Goal: Task Accomplishment & Management: Use online tool/utility

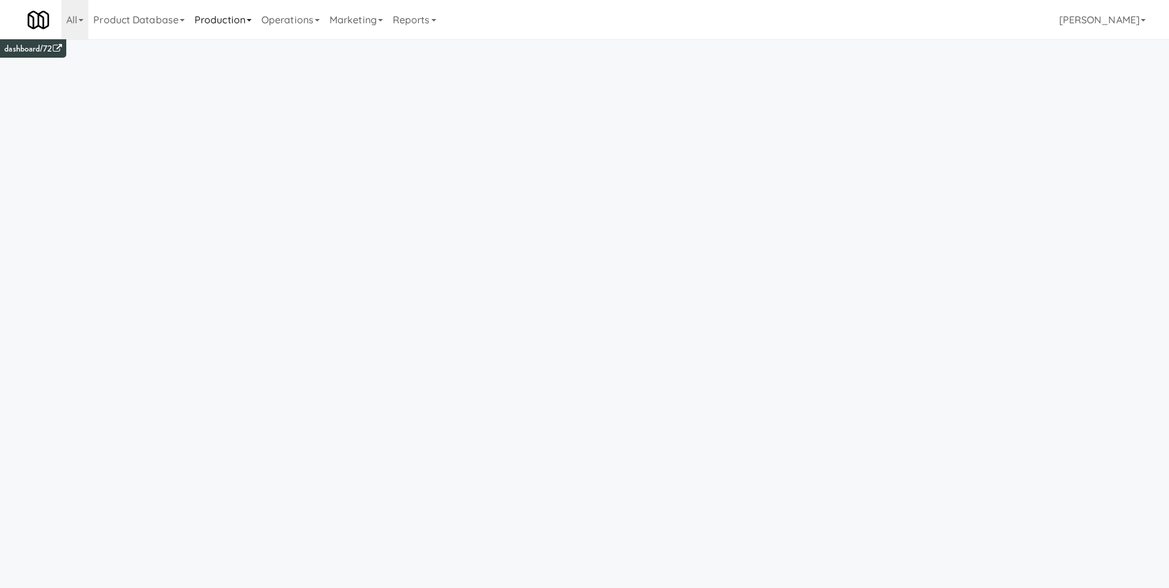
click at [248, 21] on link "Production" at bounding box center [223, 19] width 67 height 39
click at [291, 24] on link "Operations" at bounding box center [290, 19] width 68 height 39
click at [303, 91] on link "Operators" at bounding box center [305, 97] width 98 height 22
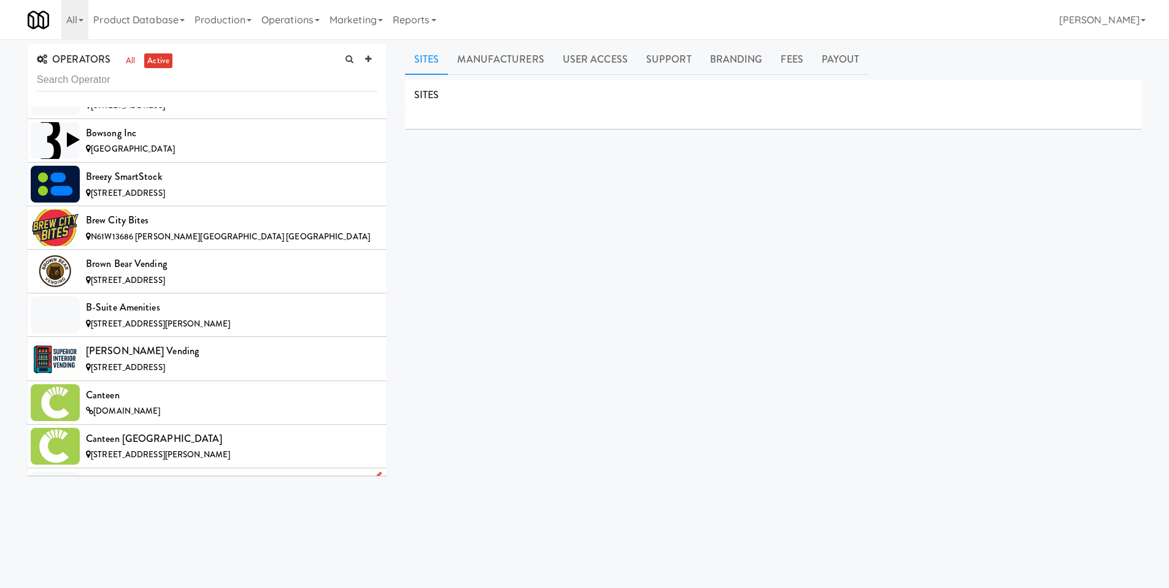
scroll to position [1641, 0]
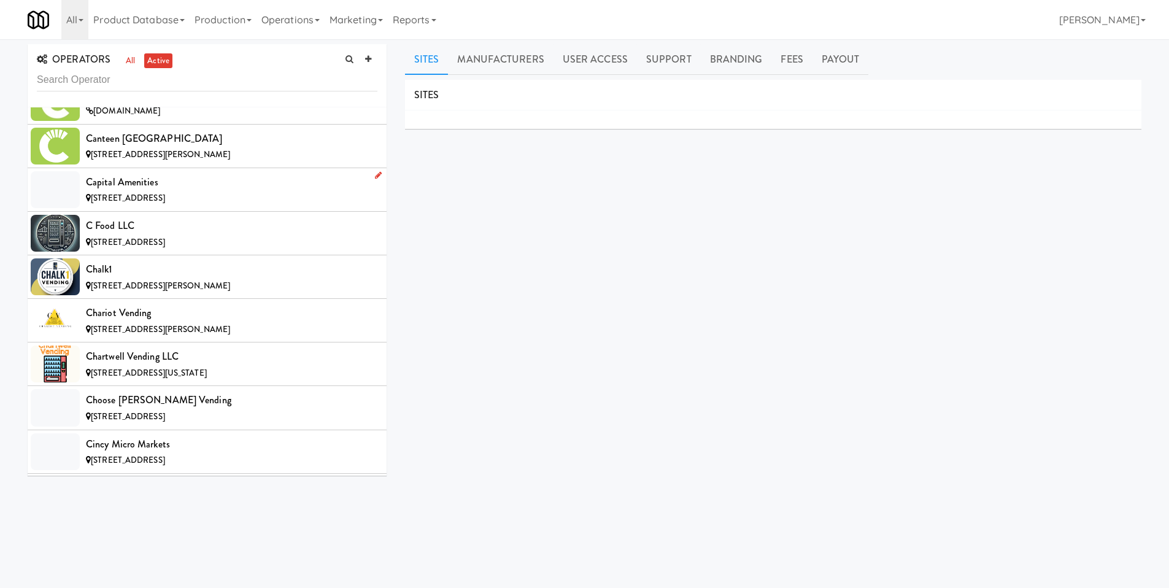
click at [250, 208] on li "Capital Amenities [STREET_ADDRESS]" at bounding box center [207, 190] width 359 height 44
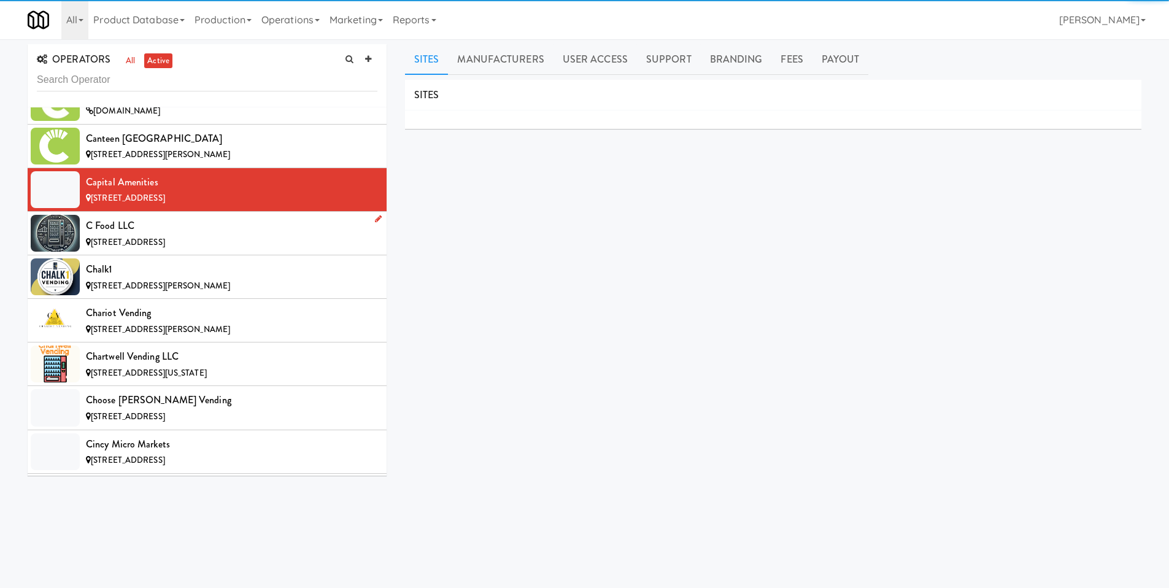
click at [274, 229] on div "C Food LLC" at bounding box center [231, 226] width 291 height 18
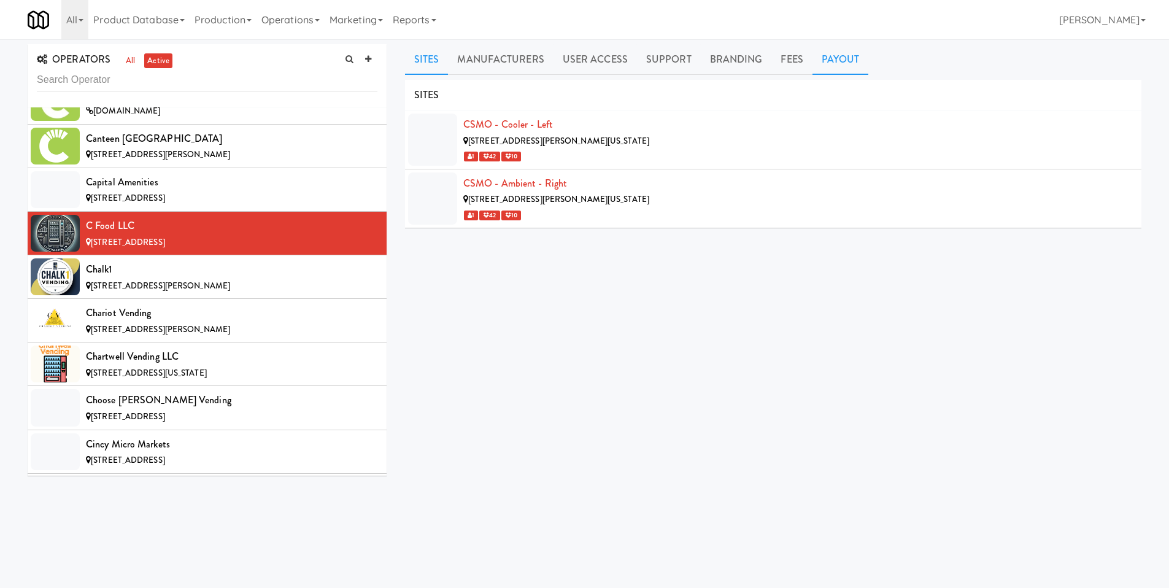
click at [825, 64] on link "Payout" at bounding box center [840, 59] width 56 height 31
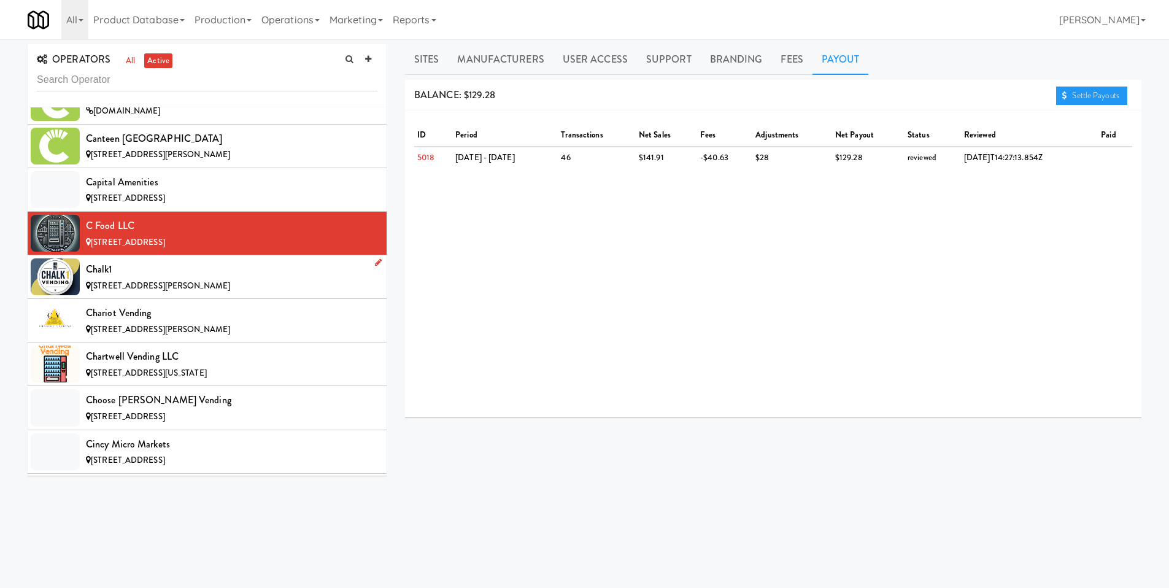
click at [204, 265] on div "Chalk1" at bounding box center [231, 269] width 291 height 18
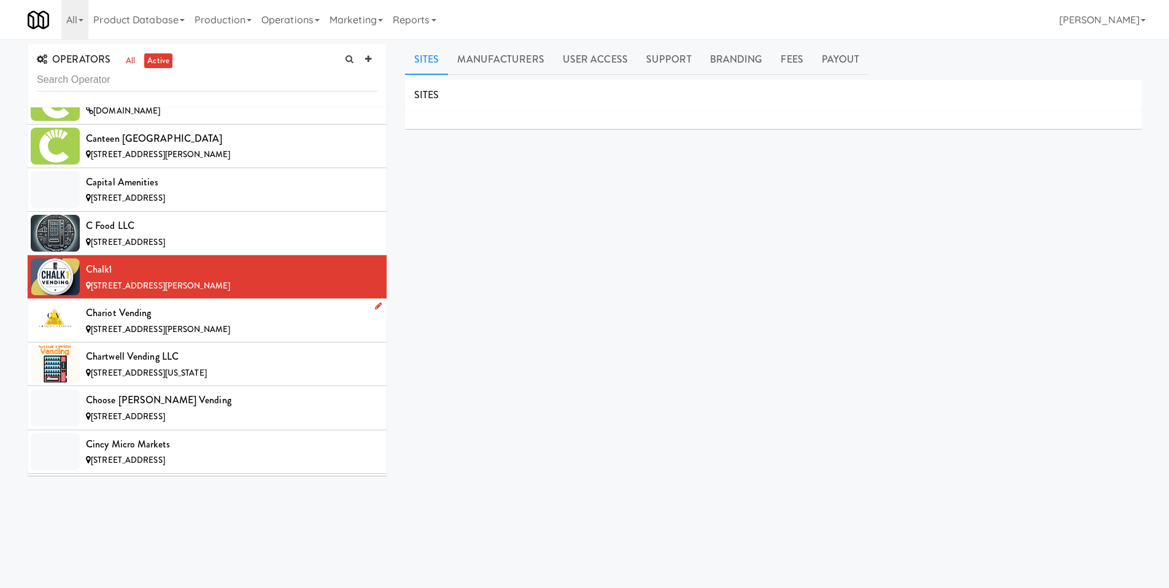
click at [255, 314] on div "Chariot Vending" at bounding box center [231, 313] width 291 height 18
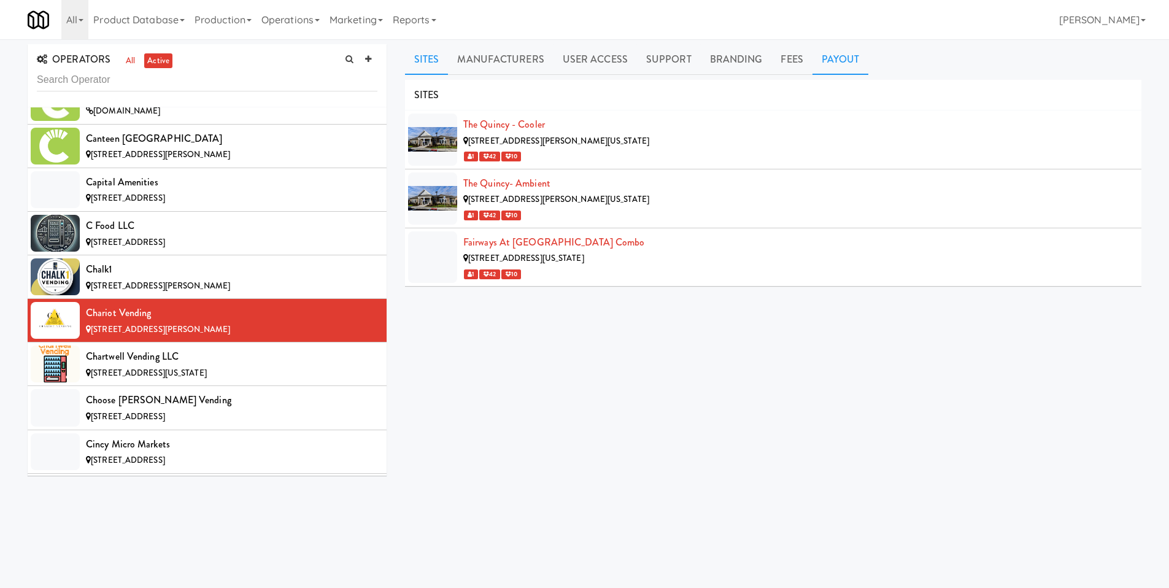
click at [837, 60] on link "Payout" at bounding box center [840, 59] width 56 height 31
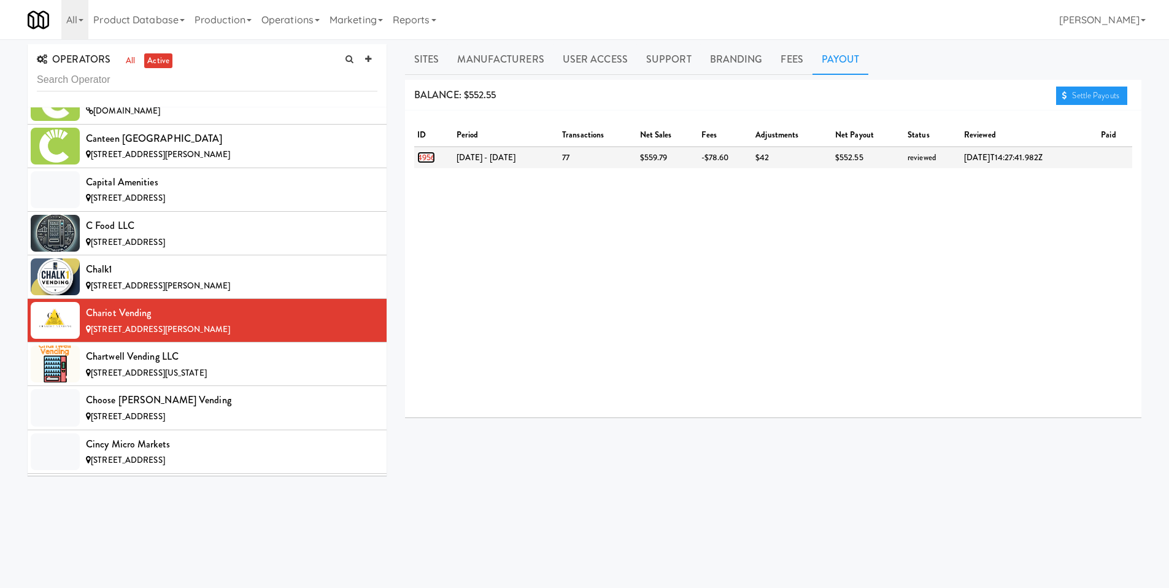
click at [423, 156] on link "4956" at bounding box center [426, 158] width 18 height 12
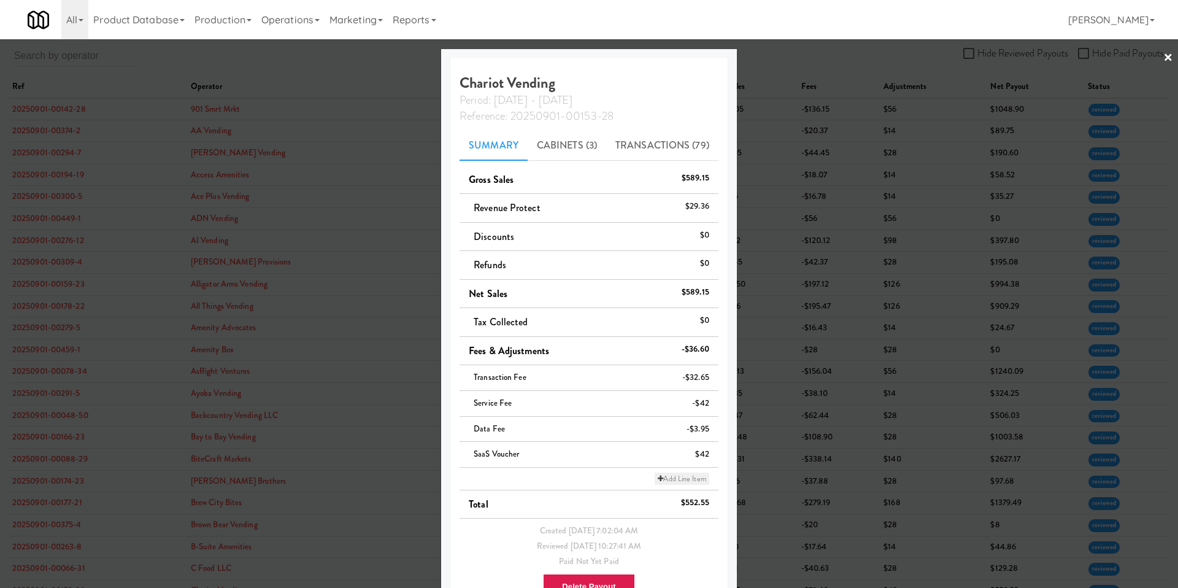
click at [688, 477] on link "Add Line Item" at bounding box center [682, 478] width 54 height 12
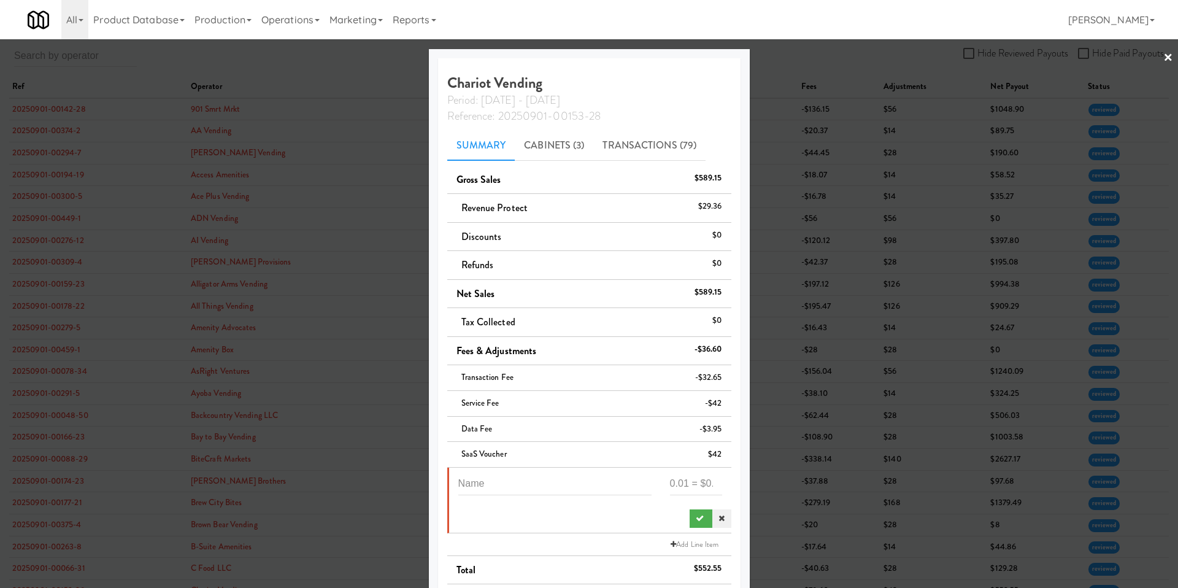
click at [718, 522] on icon at bounding box center [721, 518] width 6 height 8
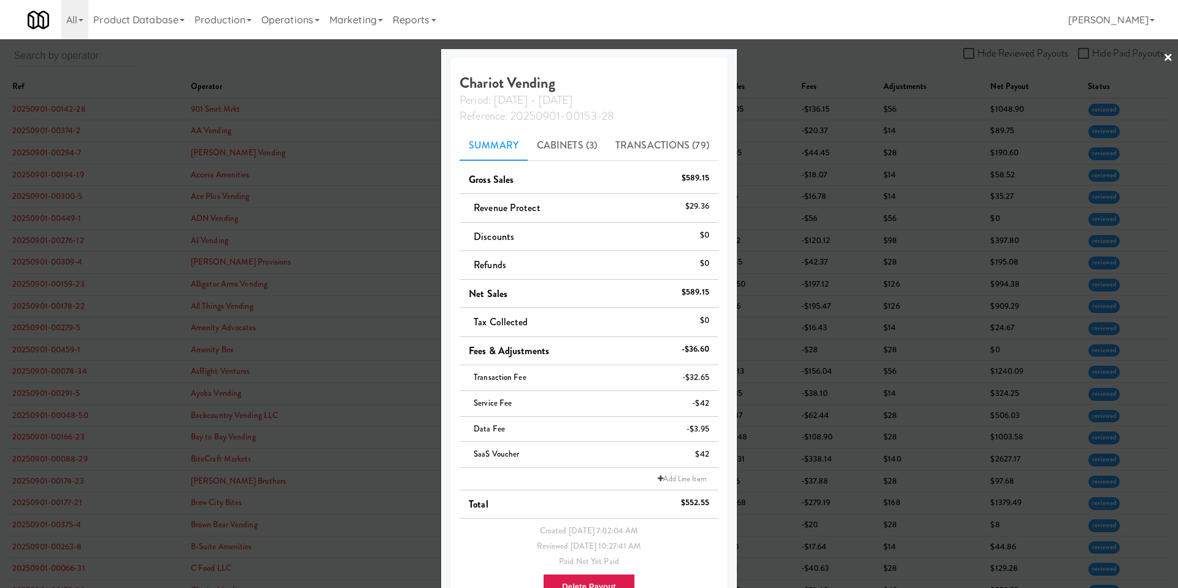
click at [317, 341] on div at bounding box center [589, 294] width 1178 height 588
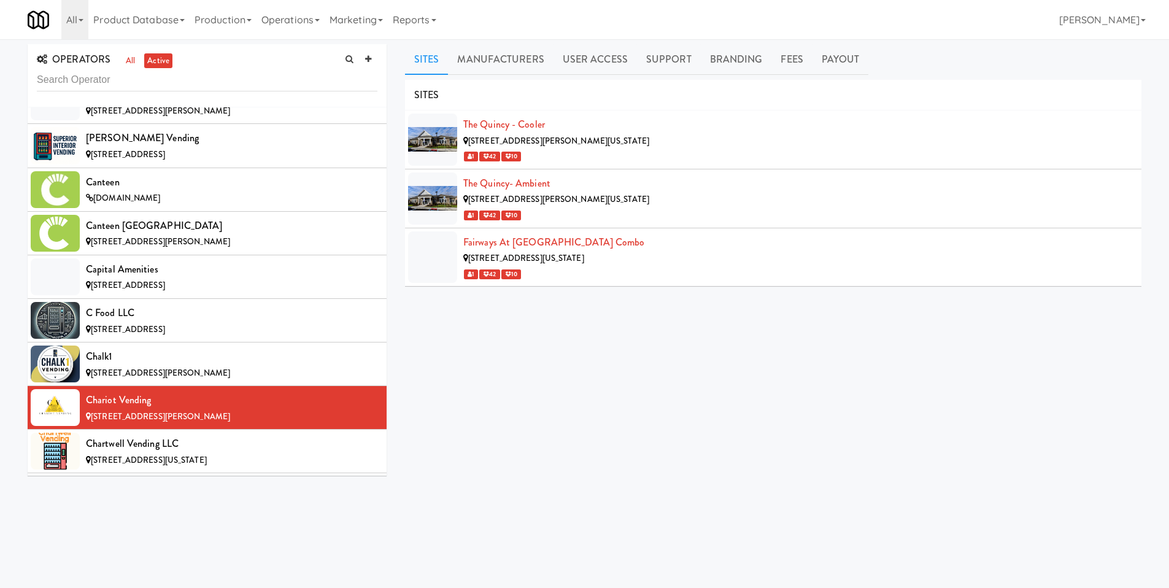
scroll to position [1570, 0]
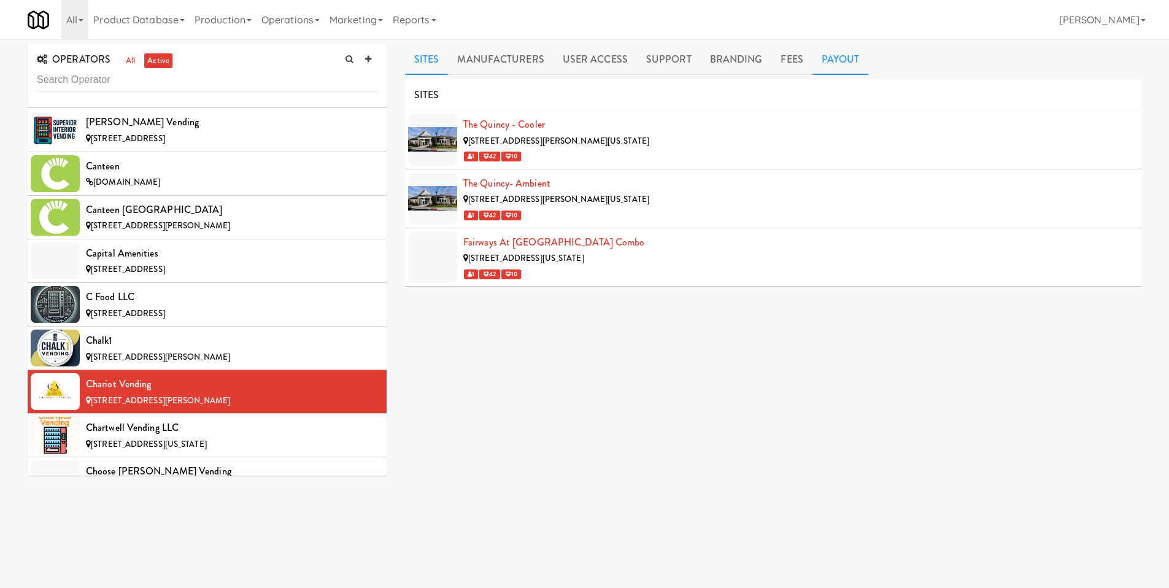
click at [828, 61] on link "Payout" at bounding box center [840, 59] width 56 height 31
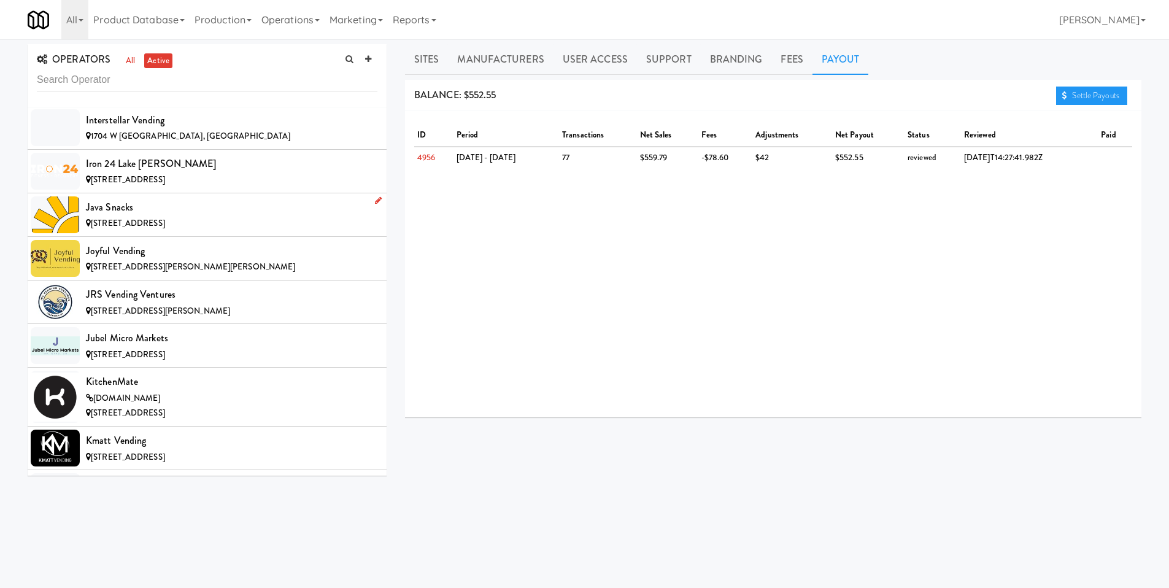
scroll to position [5146, 0]
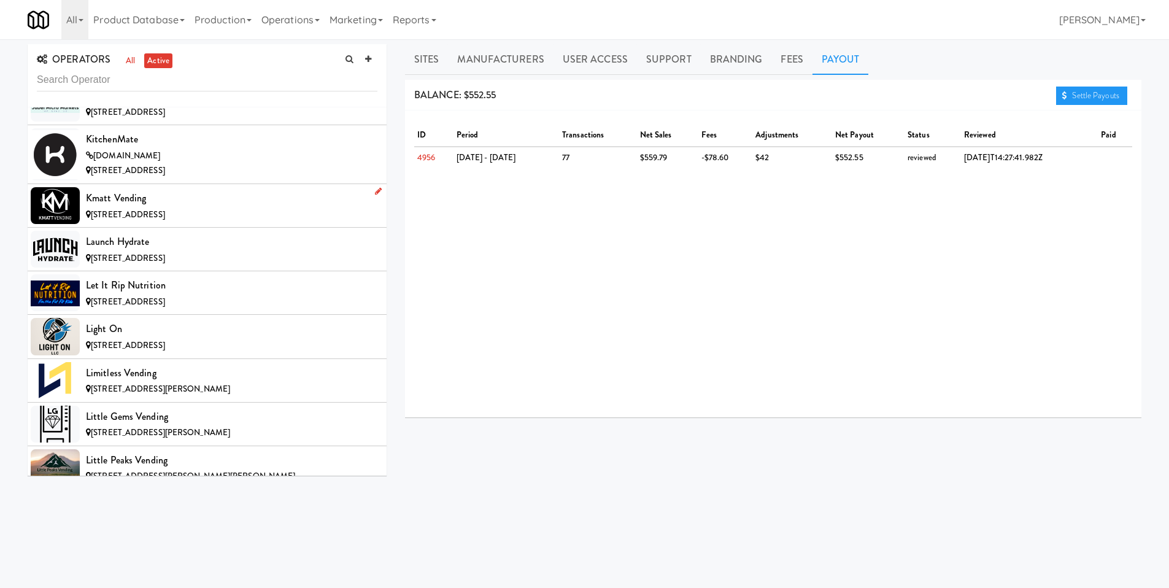
click at [256, 202] on div "Kmatt Vending" at bounding box center [231, 198] width 291 height 18
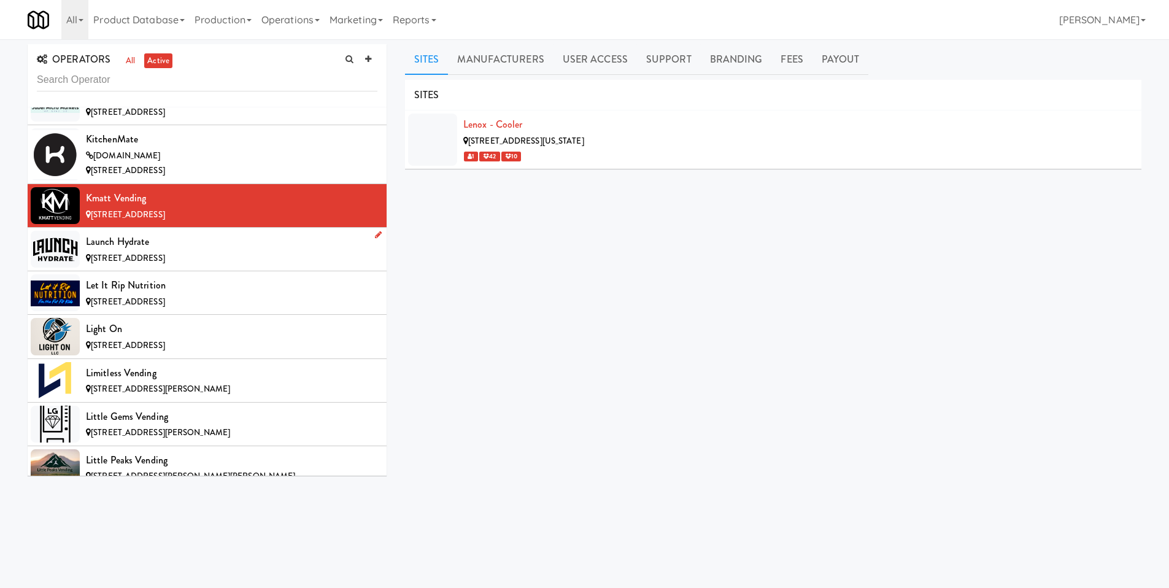
click at [253, 249] on div "Launch Hydrate" at bounding box center [231, 242] width 291 height 18
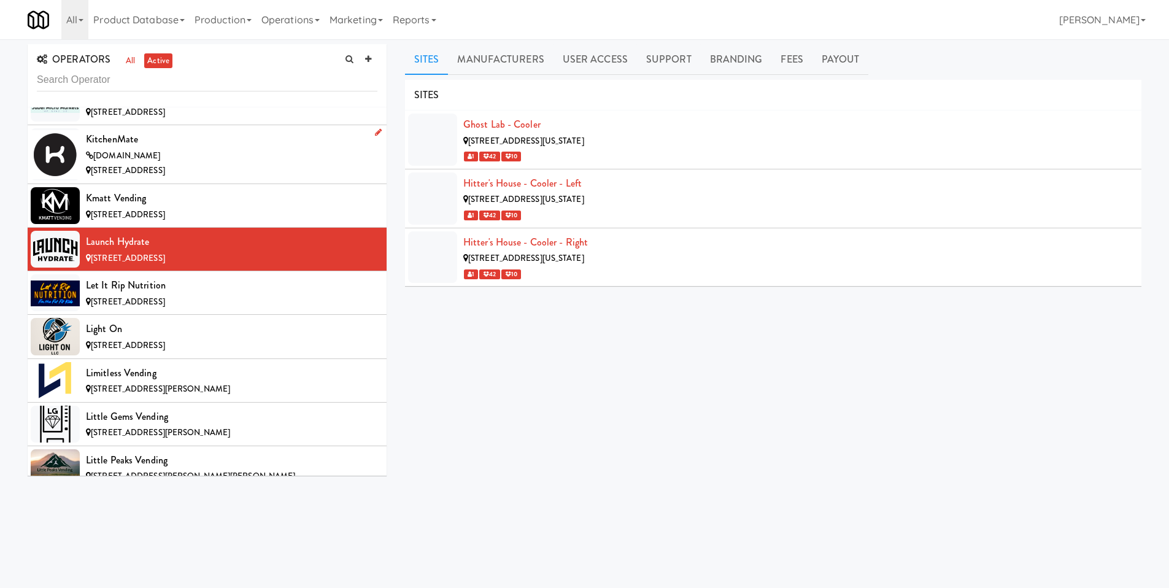
click at [253, 148] on div "[DOMAIN_NAME]" at bounding box center [231, 155] width 291 height 15
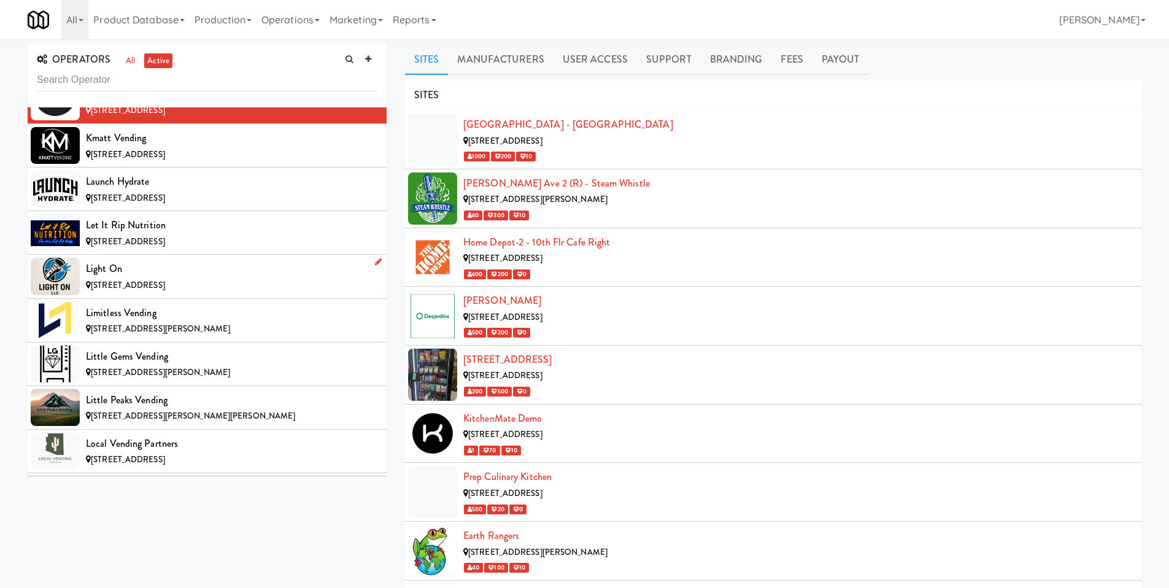
scroll to position [5268, 0]
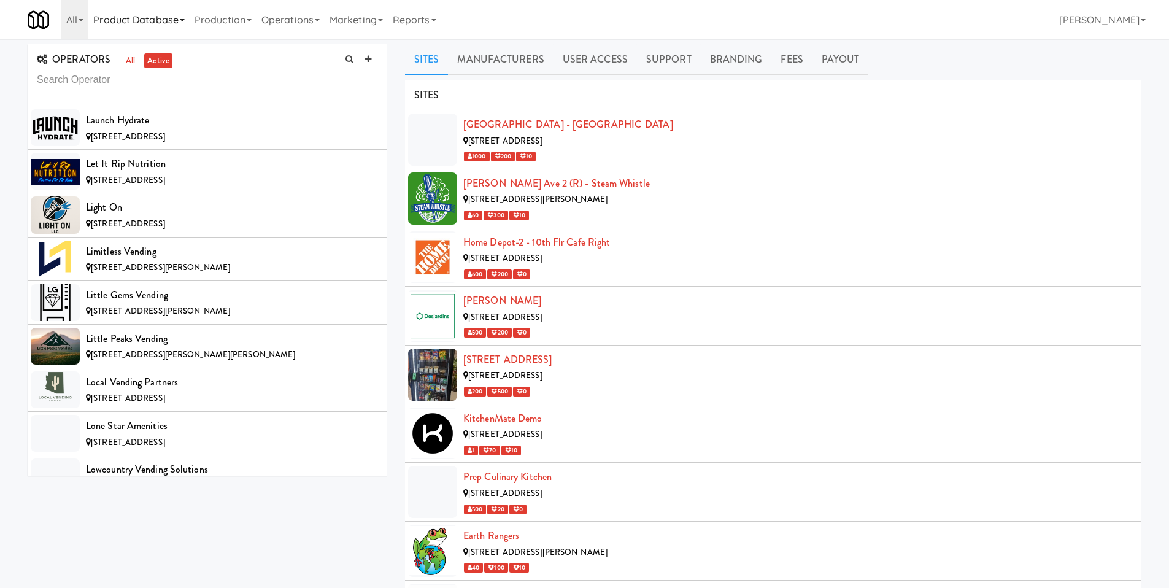
click at [183, 20] on icon at bounding box center [182, 20] width 5 height 2
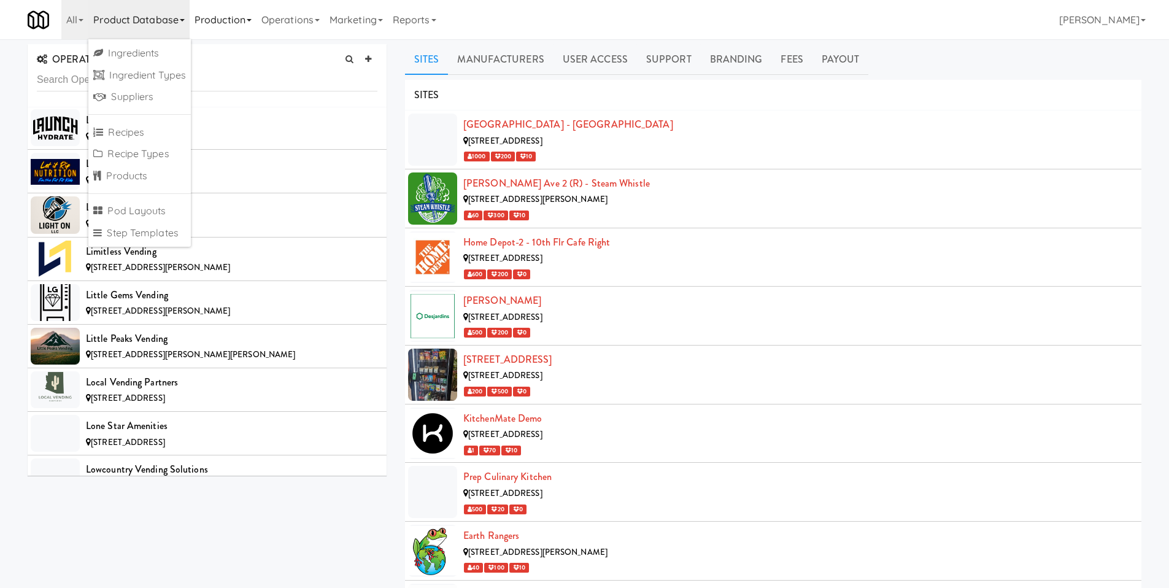
click at [212, 20] on link "Production" at bounding box center [223, 19] width 67 height 39
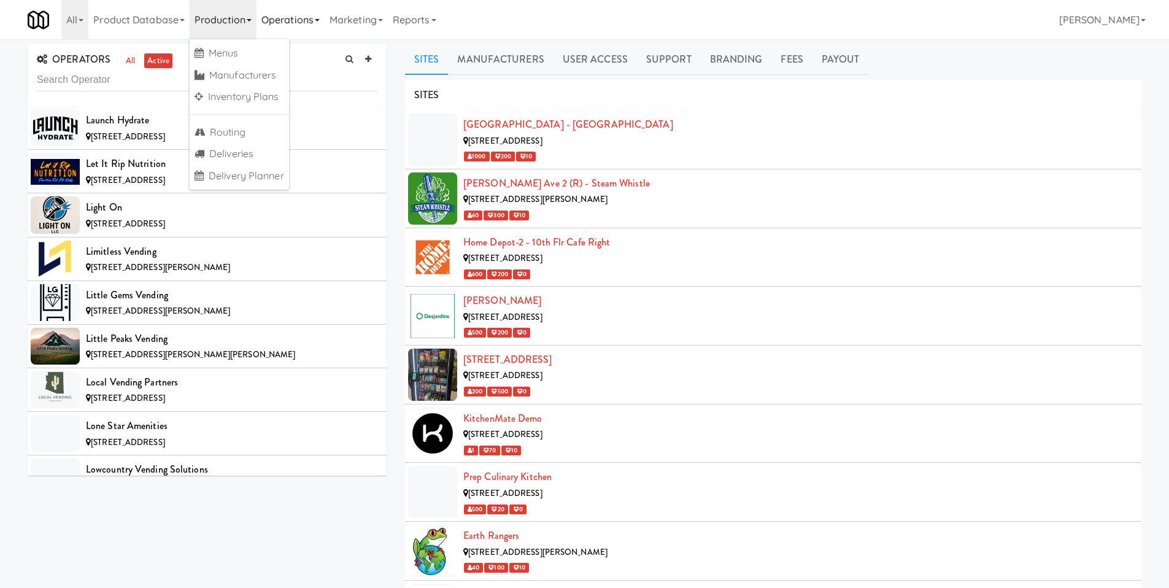
click at [312, 20] on link "Operations" at bounding box center [290, 19] width 68 height 39
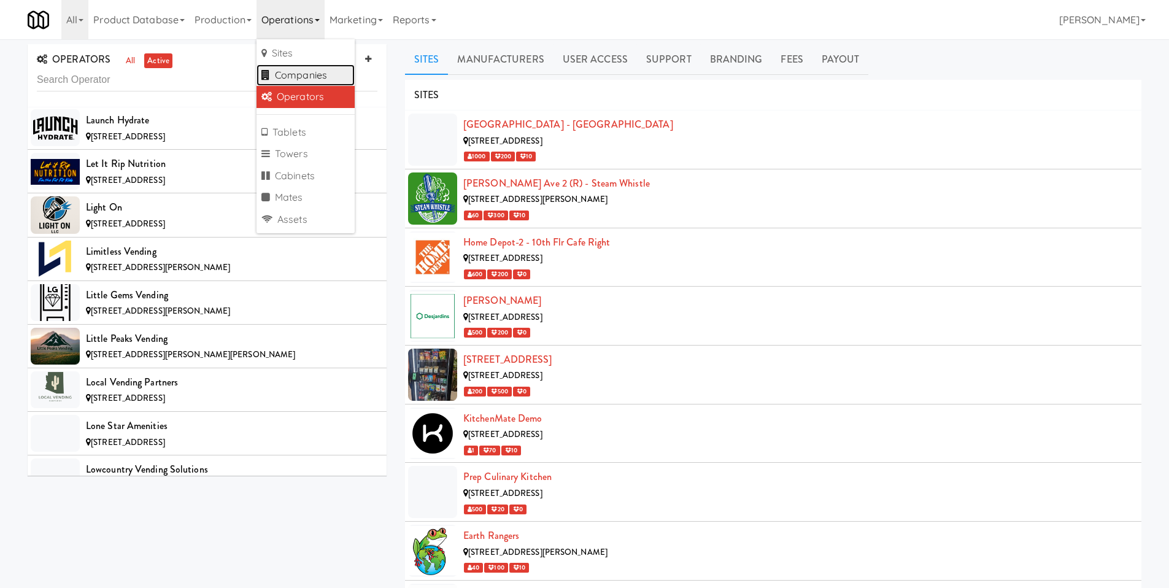
click at [311, 71] on link "Companies" at bounding box center [305, 75] width 98 height 22
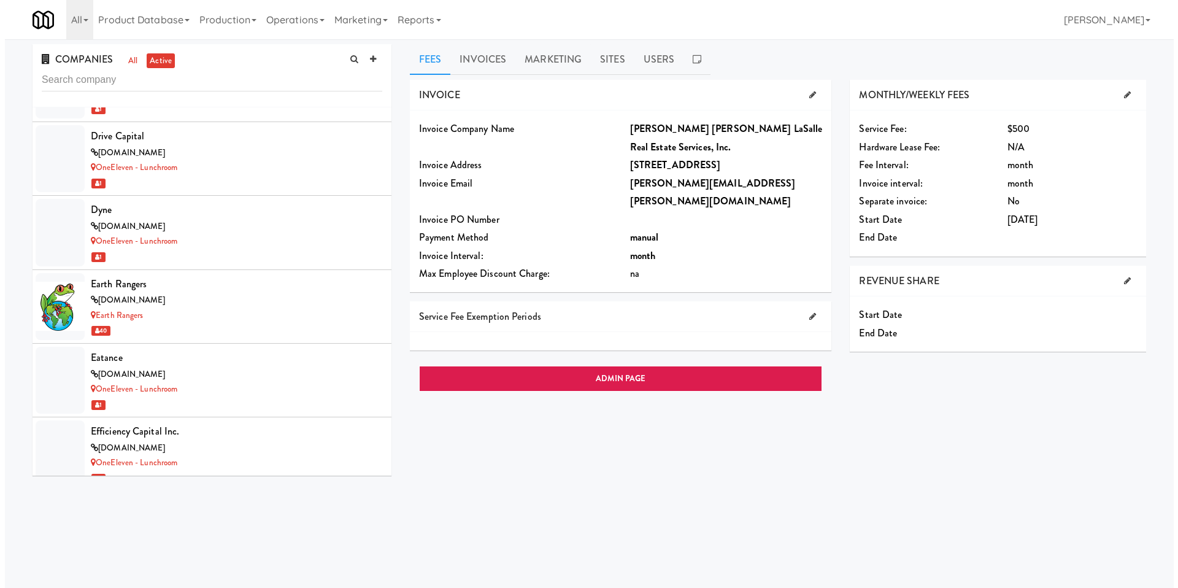
scroll to position [3315, 0]
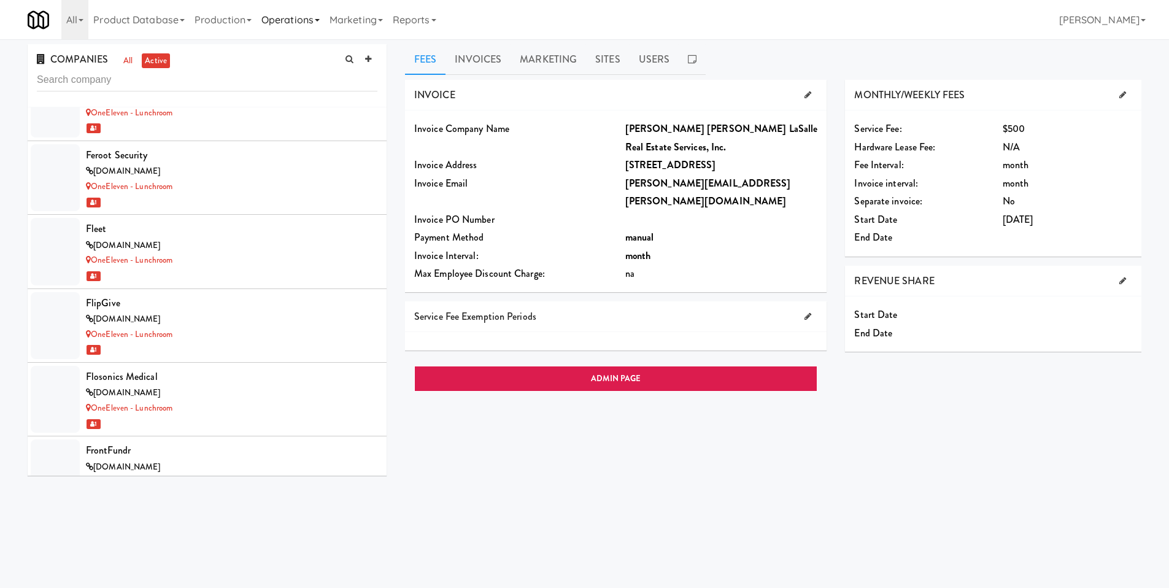
click at [305, 25] on link "Operations" at bounding box center [290, 19] width 68 height 39
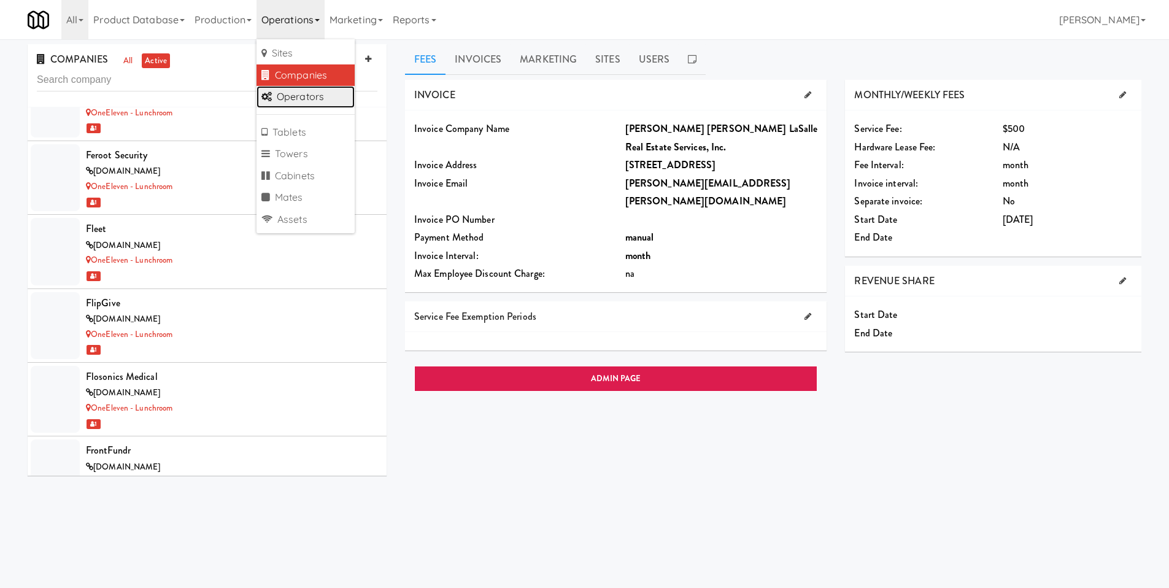
click at [322, 90] on link "Operators" at bounding box center [305, 97] width 98 height 22
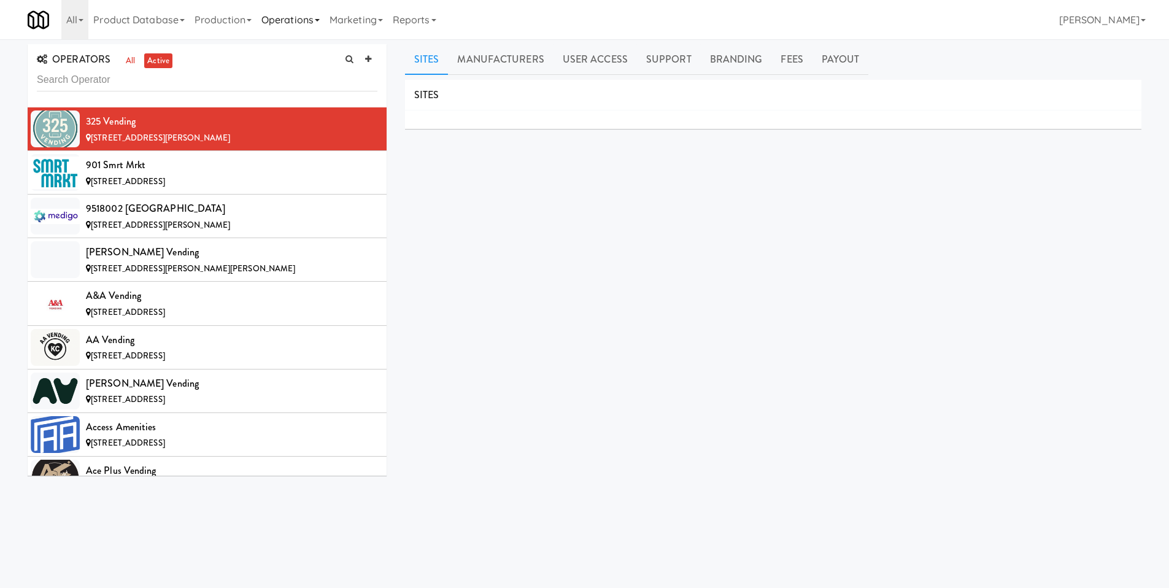
click at [298, 31] on link "Operations" at bounding box center [290, 19] width 68 height 39
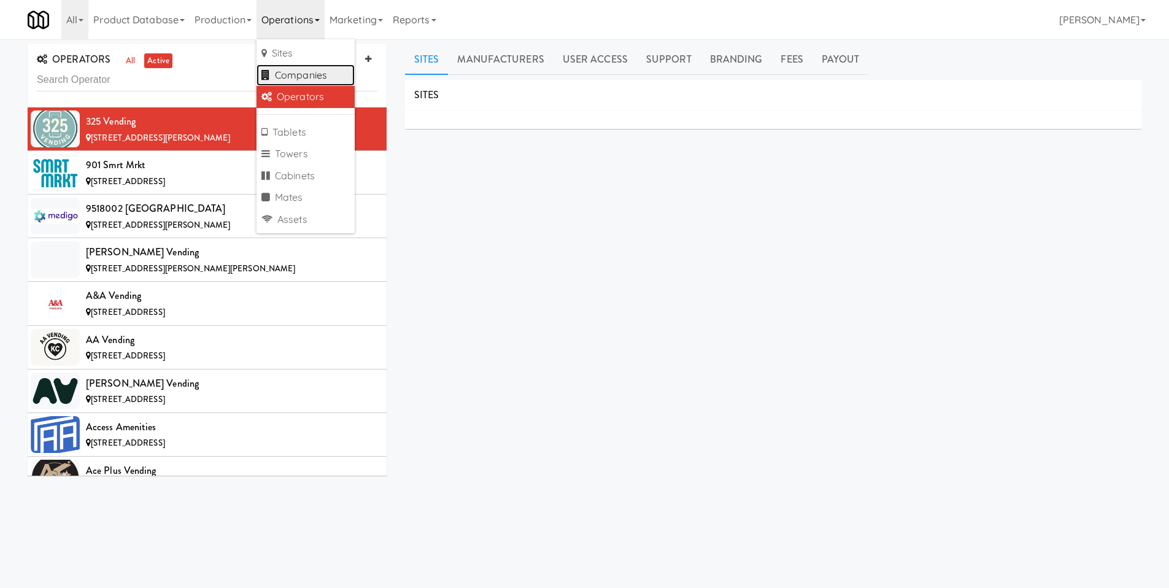
click at [311, 75] on link "Companies" at bounding box center [305, 75] width 98 height 22
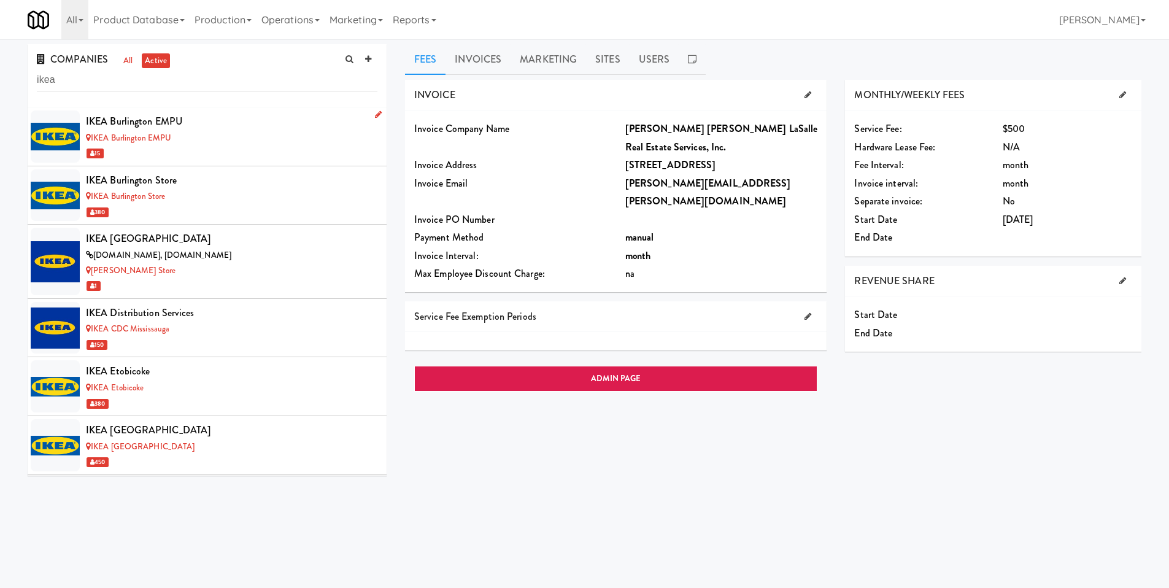
type input "ikea"
click at [214, 120] on div "IKEA Burlington EMPU" at bounding box center [231, 121] width 291 height 18
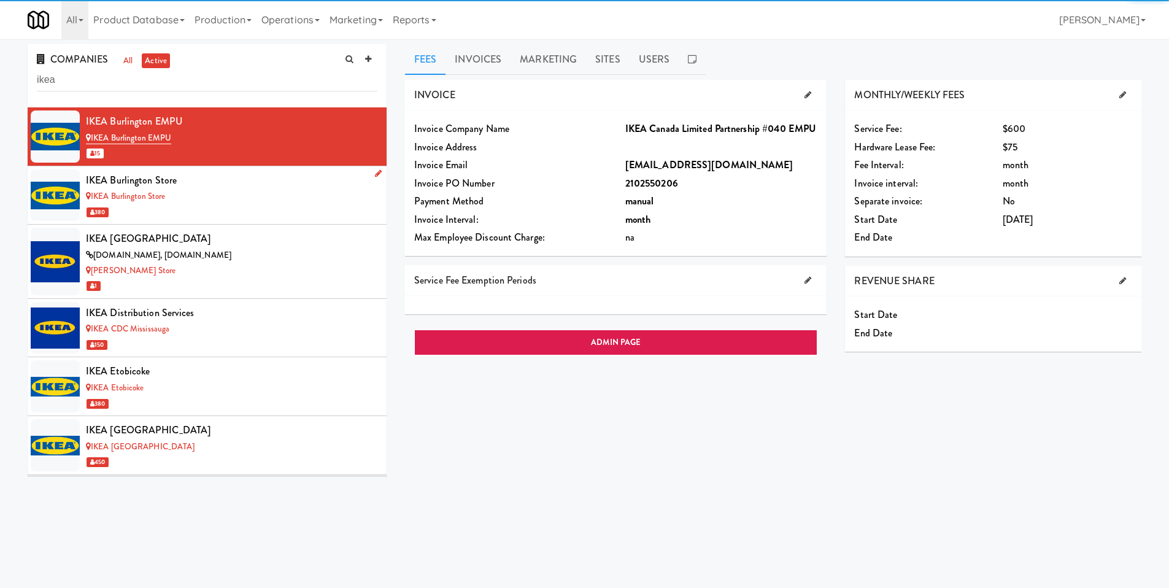
click at [228, 184] on div "IKEA Burlington Store" at bounding box center [231, 180] width 291 height 18
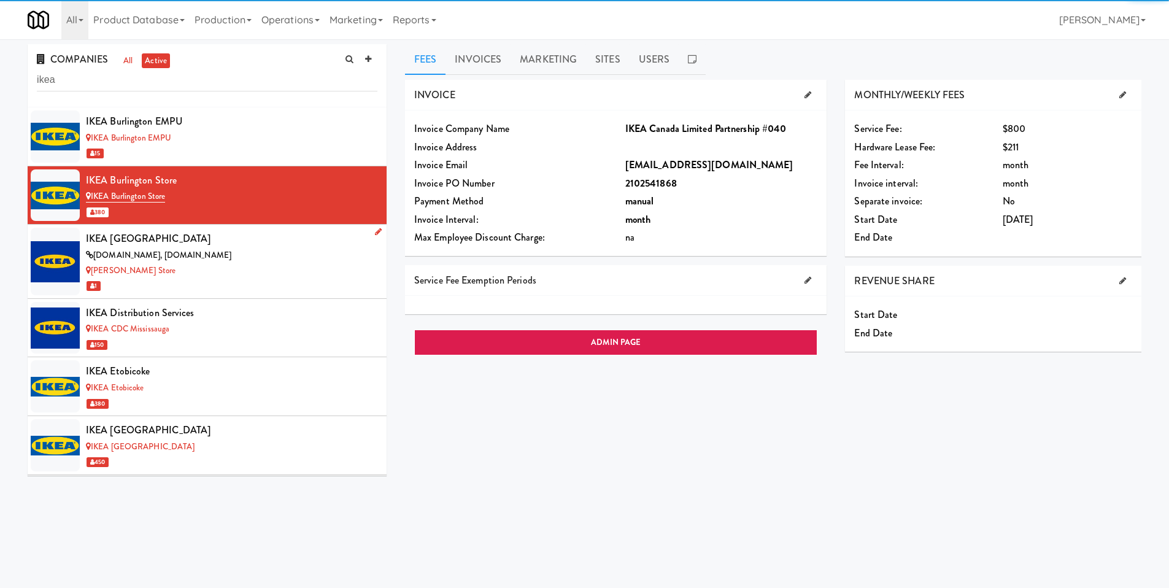
click at [237, 231] on div "IKEA [GEOGRAPHIC_DATA]" at bounding box center [231, 238] width 291 height 18
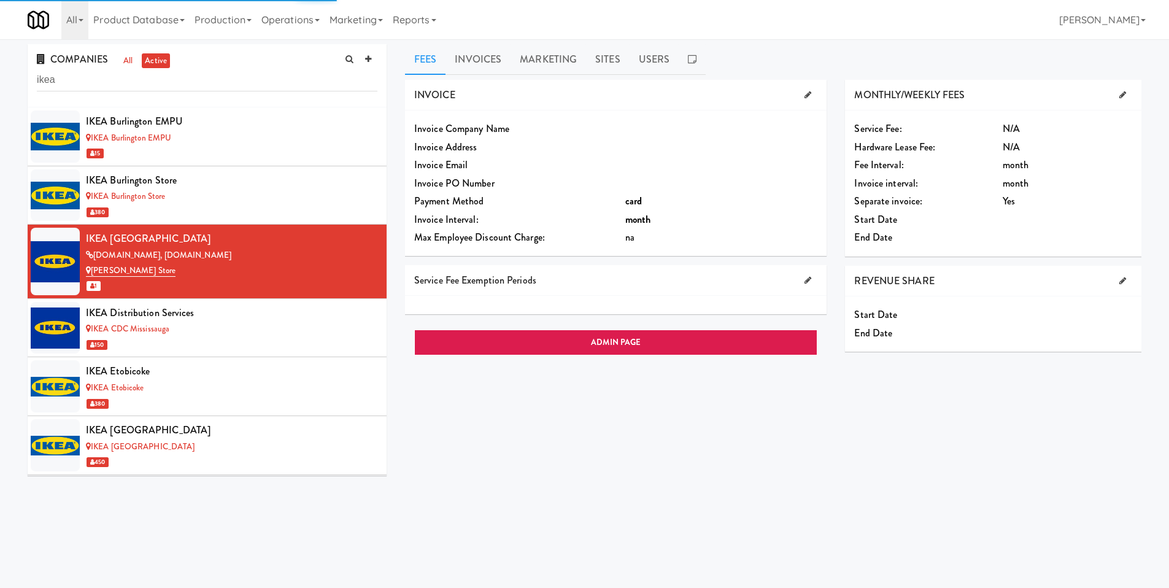
click at [223, 202] on div "IKEA Burlington Store" at bounding box center [231, 196] width 291 height 15
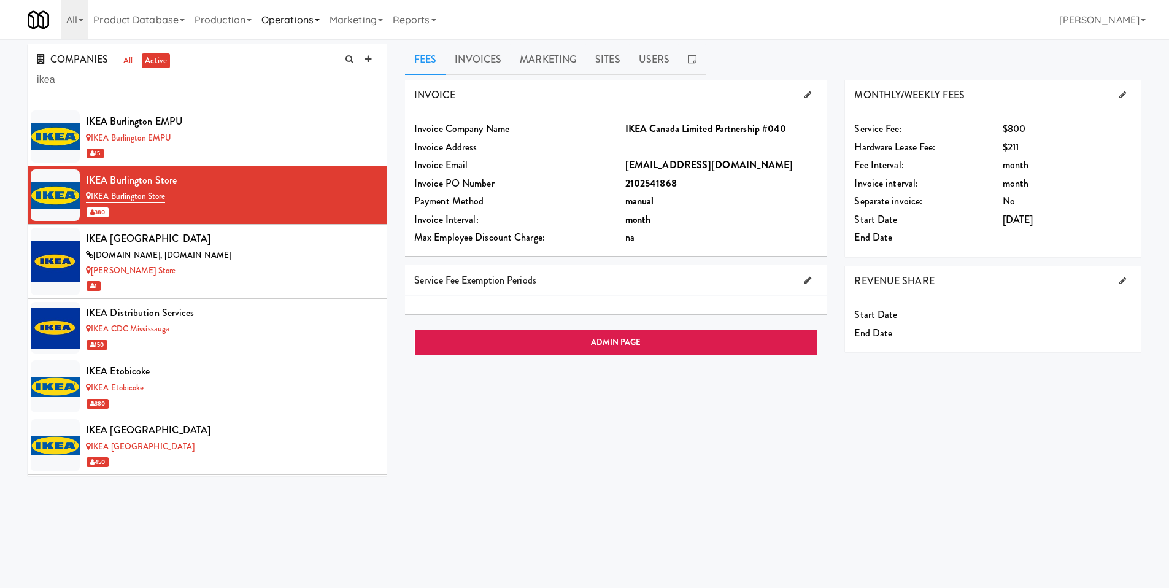
click at [283, 23] on link "Operations" at bounding box center [290, 19] width 68 height 39
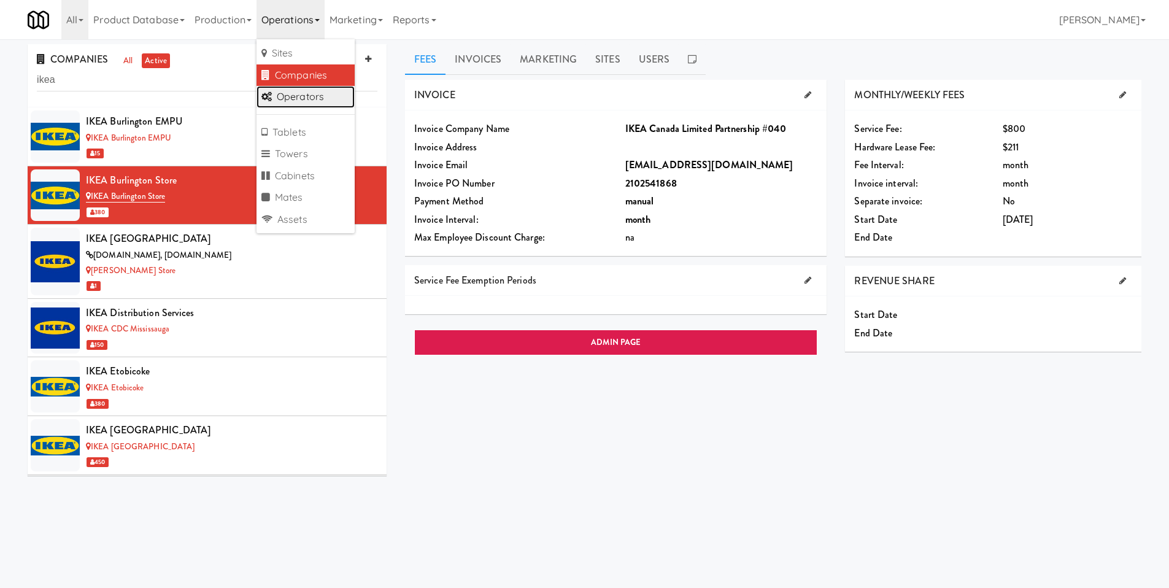
click at [314, 88] on link "Operators" at bounding box center [305, 97] width 98 height 22
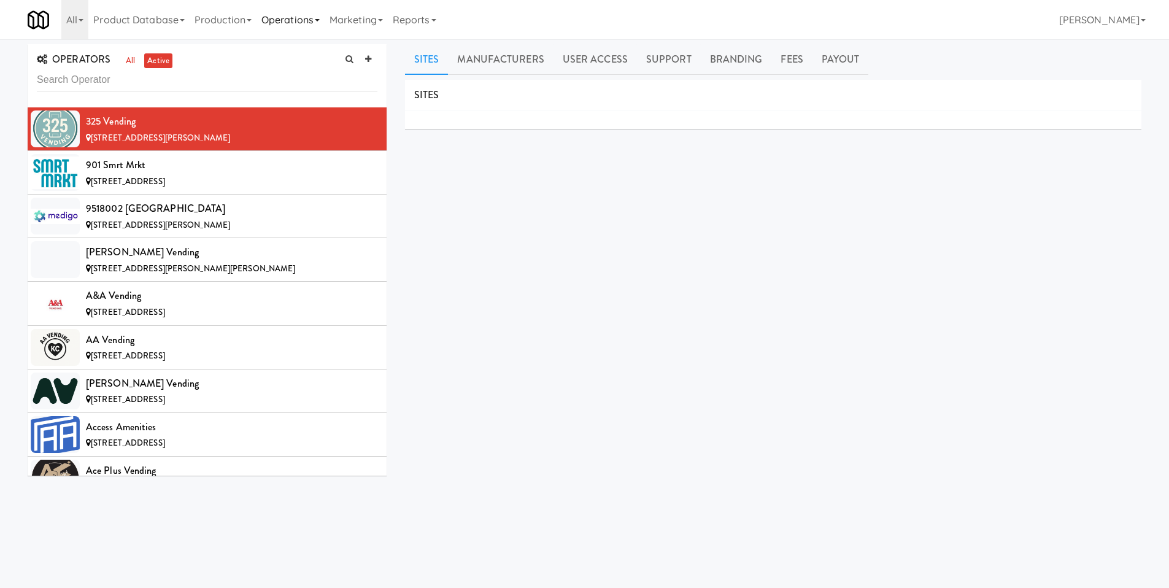
click at [294, 19] on link "Operations" at bounding box center [290, 19] width 68 height 39
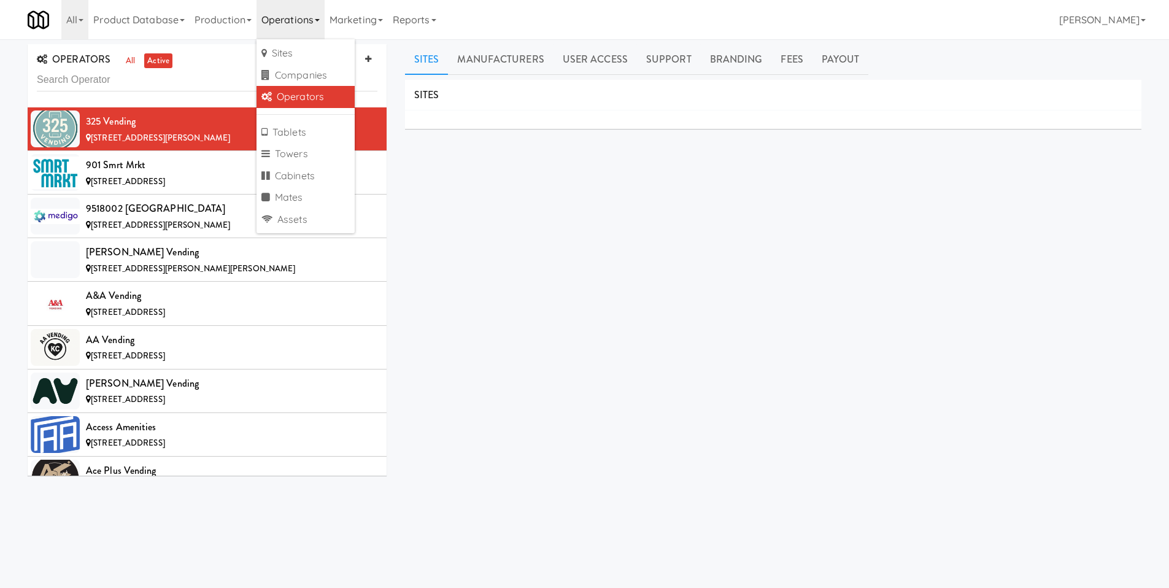
click at [439, 164] on div "SITES MANUFACTURERS 325 Vending USERS Name Company Registered [PERSON_NAME] N/A…" at bounding box center [773, 310] width 736 height 460
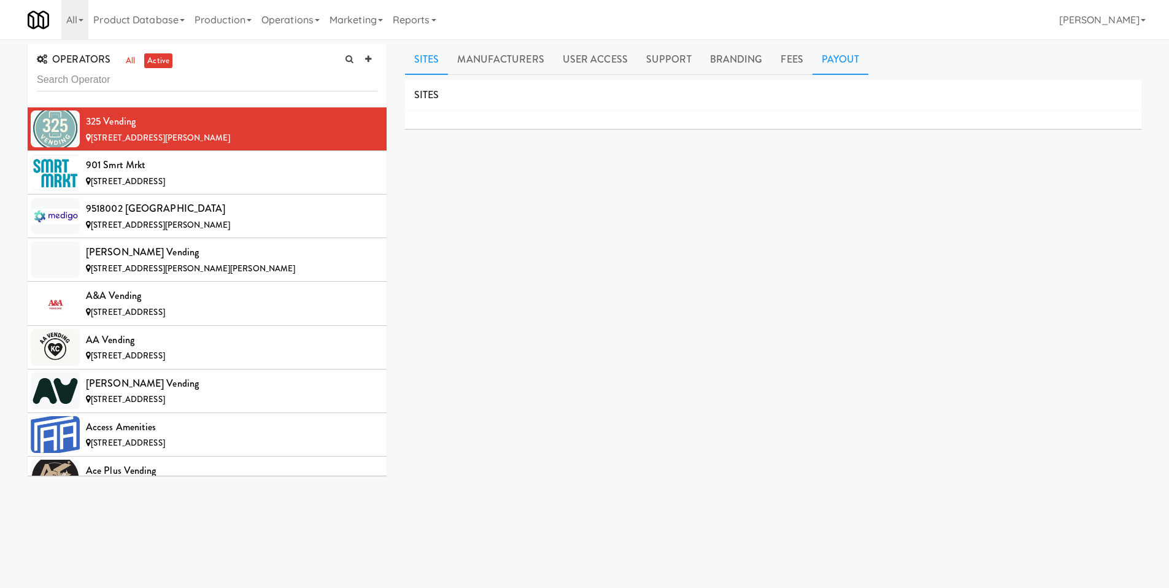
click at [838, 53] on link "Payout" at bounding box center [840, 59] width 56 height 31
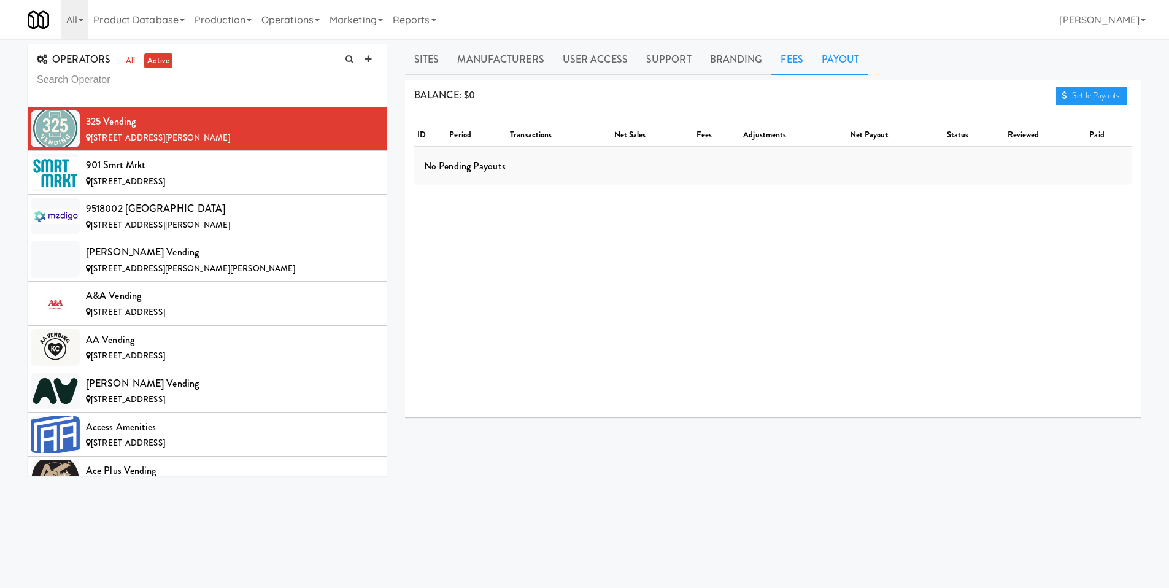
click at [789, 63] on link "Fees" at bounding box center [791, 59] width 40 height 31
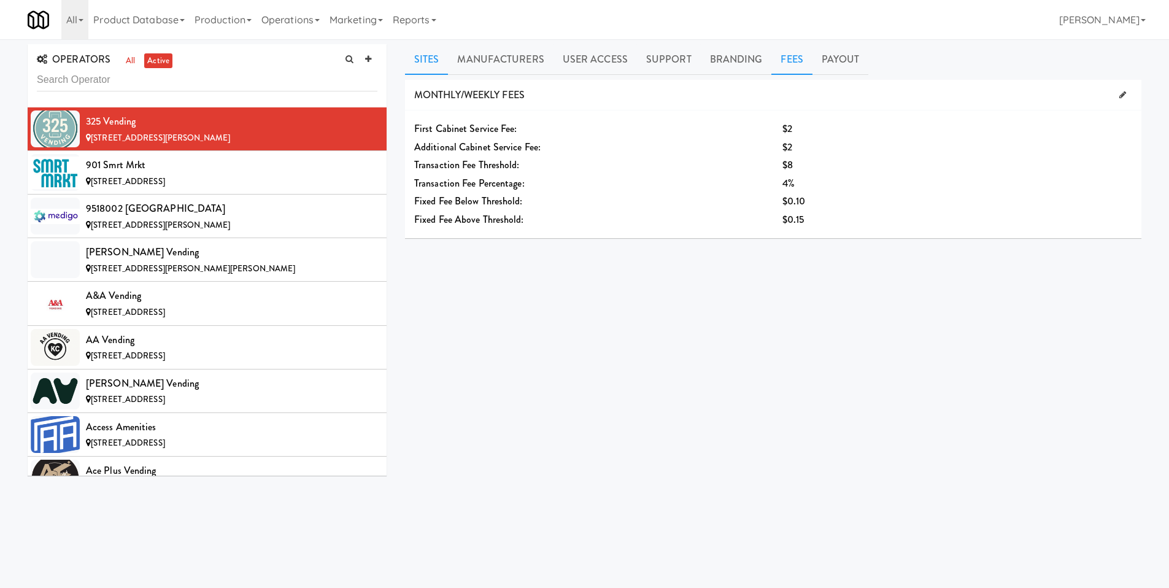
click at [417, 53] on link "Sites" at bounding box center [427, 59] width 44 height 31
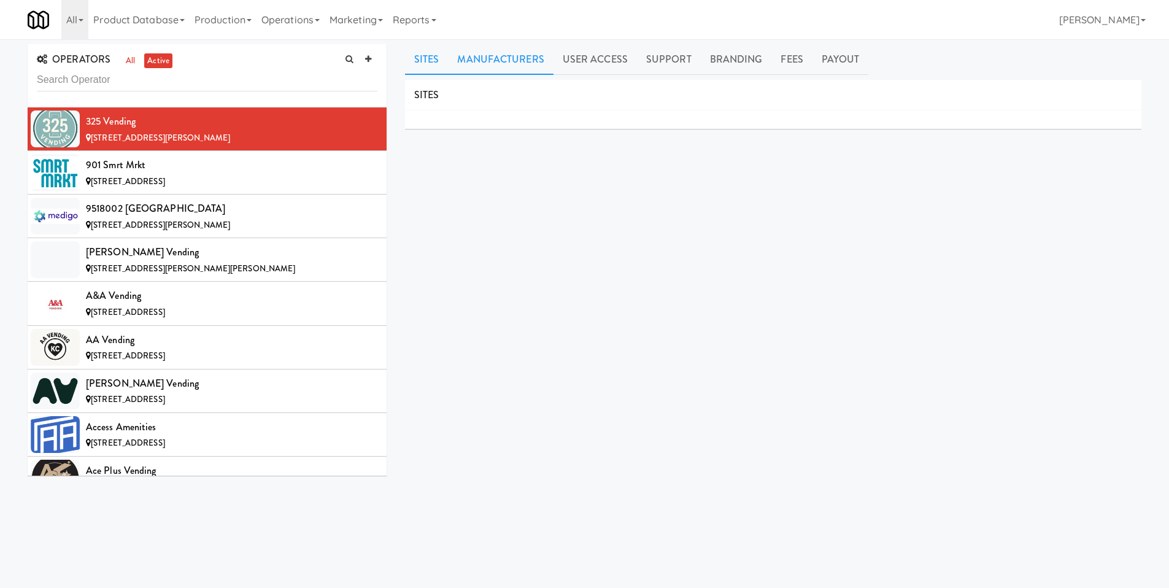
click at [507, 58] on link "Manufacturers" at bounding box center [500, 59] width 105 height 31
click at [574, 56] on link "User Access" at bounding box center [594, 59] width 83 height 31
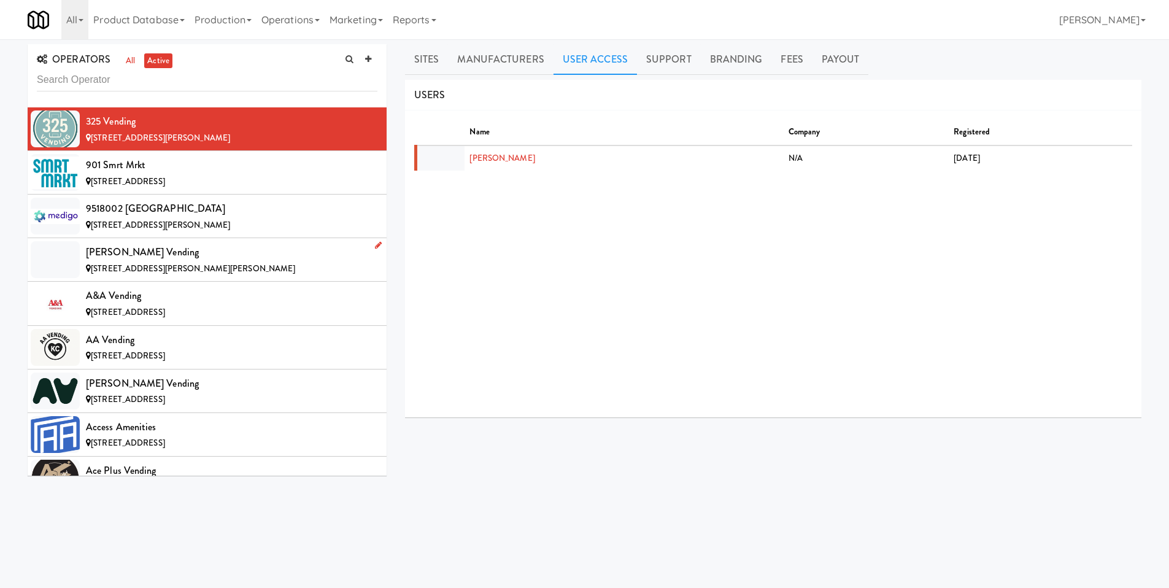
click at [293, 245] on div "[PERSON_NAME] Vending" at bounding box center [231, 252] width 291 height 18
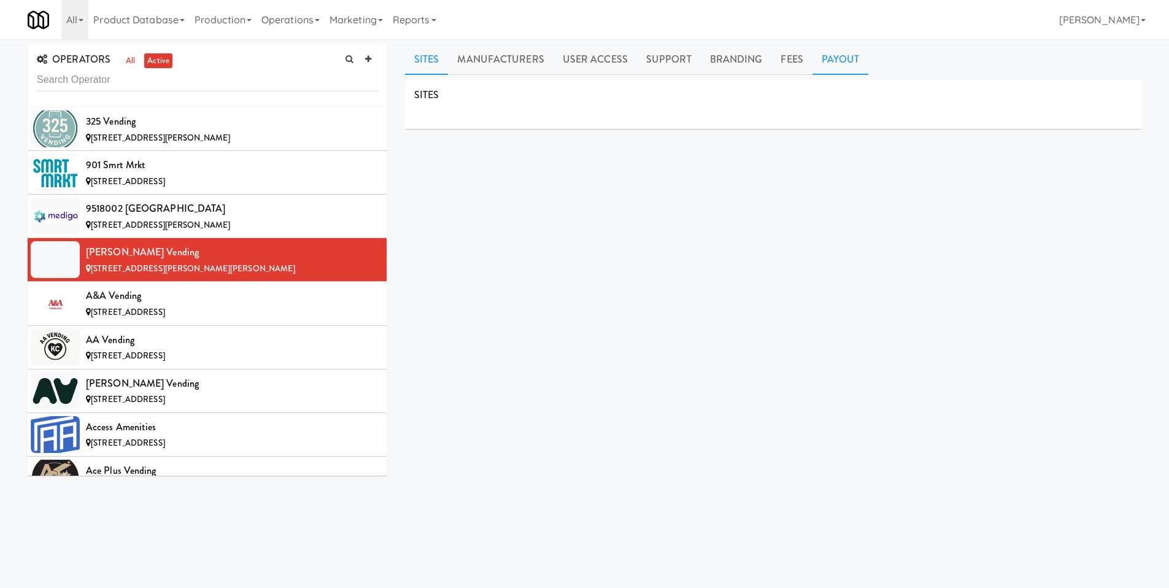
click at [834, 58] on link "Payout" at bounding box center [840, 59] width 56 height 31
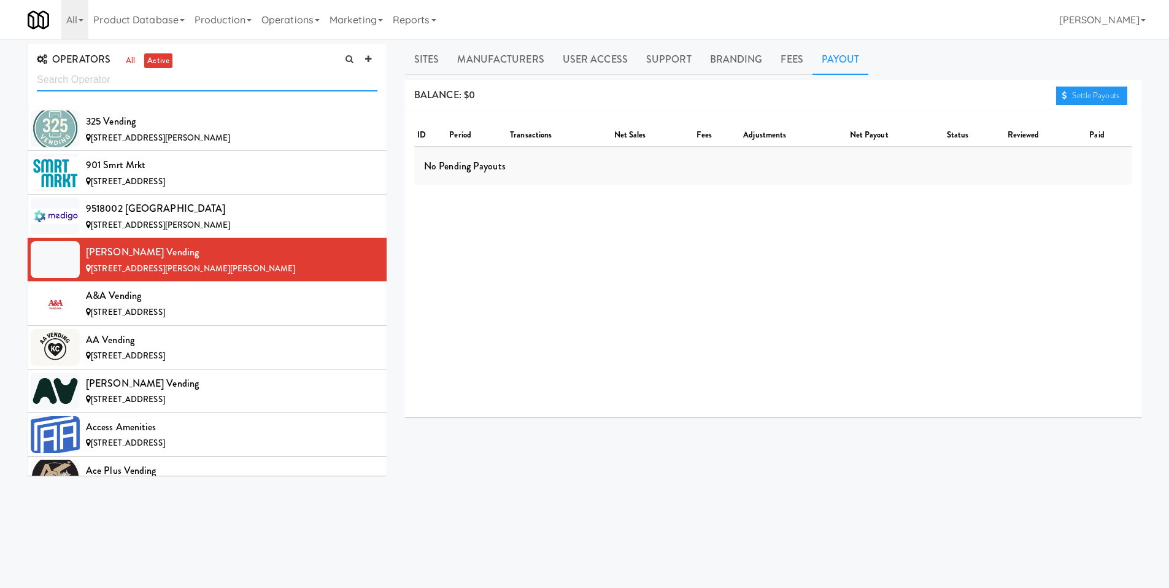
click at [217, 88] on input "text" at bounding box center [207, 80] width 341 height 23
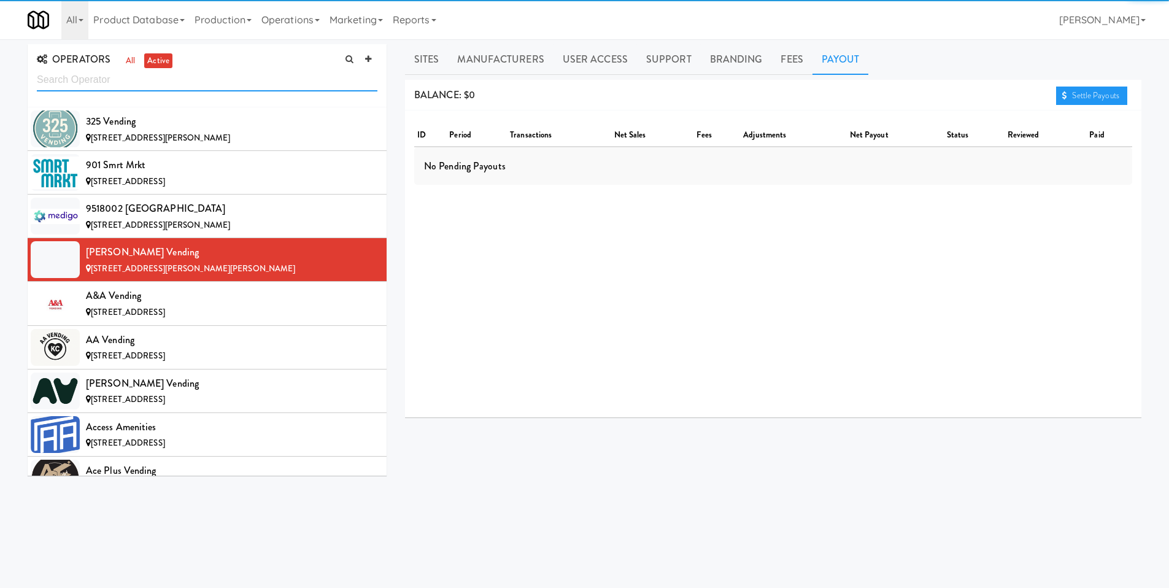
paste input "Modern Vending Systems"
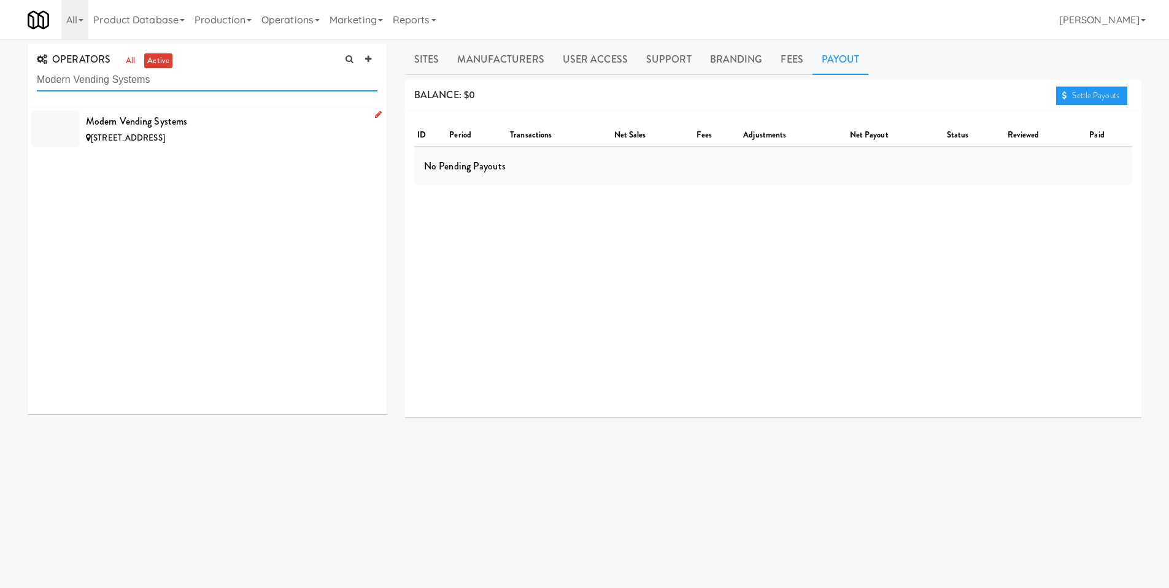
type input "Modern Vending Systems"
click at [165, 132] on span "[STREET_ADDRESS]" at bounding box center [128, 138] width 74 height 12
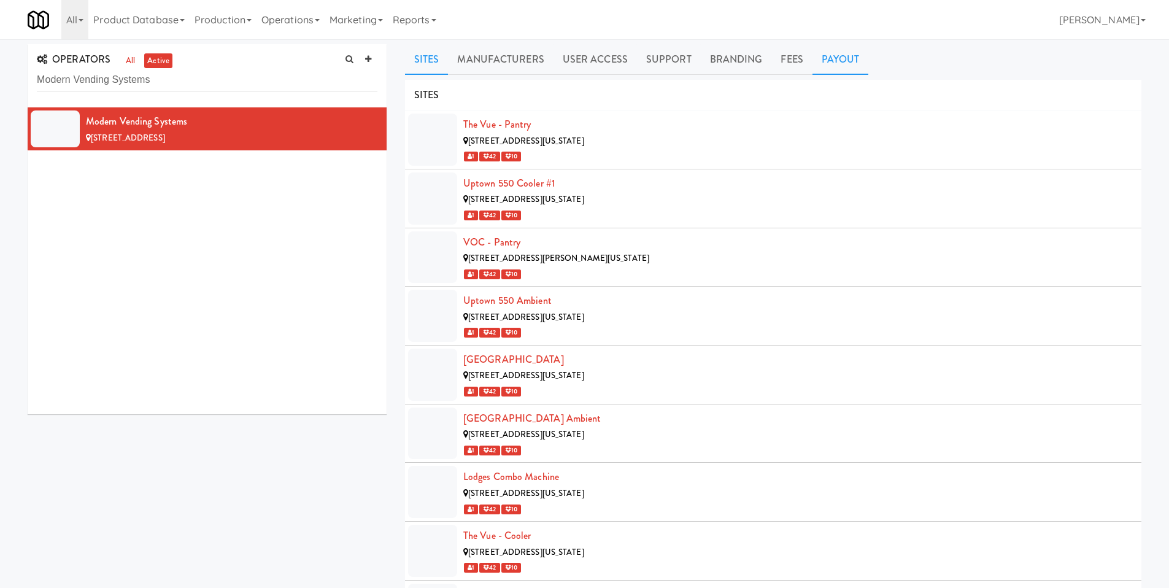
click at [838, 60] on link "Payout" at bounding box center [840, 59] width 56 height 31
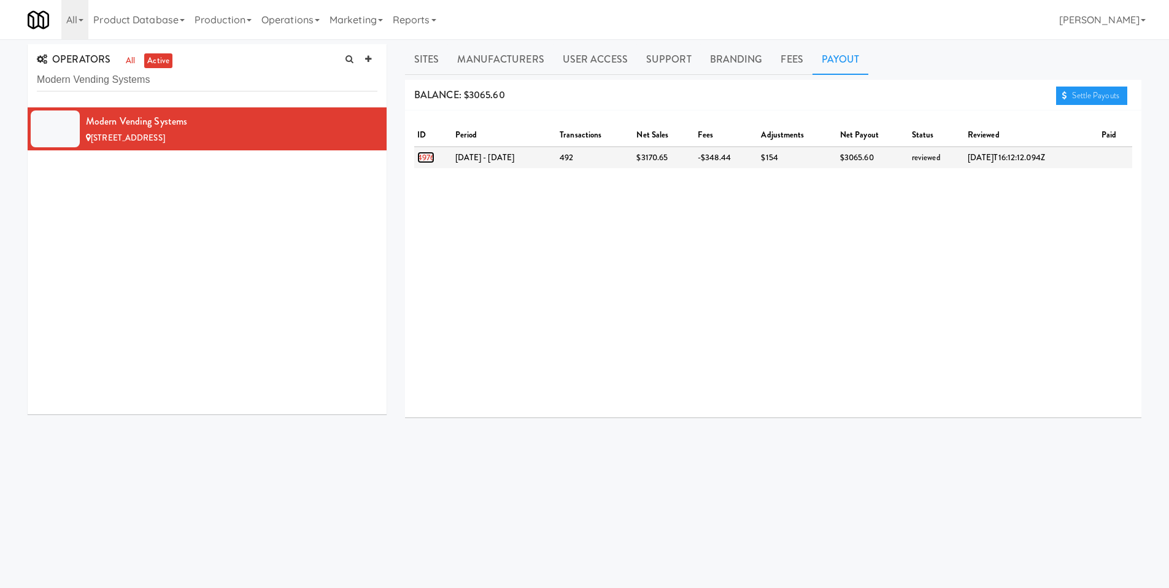
click at [425, 155] on link "4976" at bounding box center [425, 158] width 17 height 12
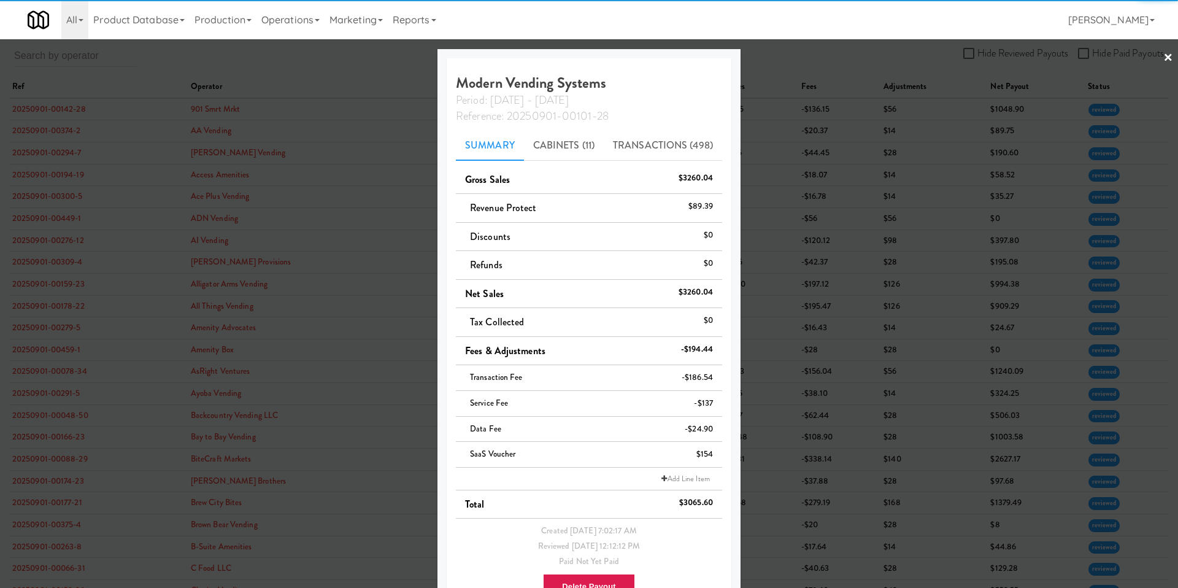
scroll to position [2, 0]
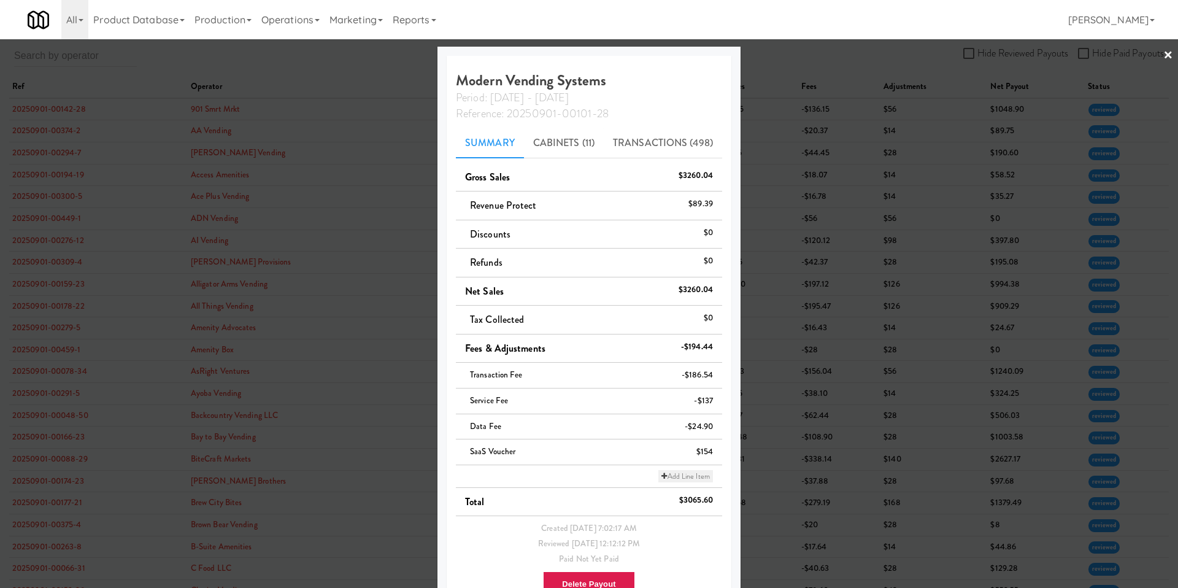
click at [672, 480] on link "Add Line Item" at bounding box center [685, 476] width 54 height 12
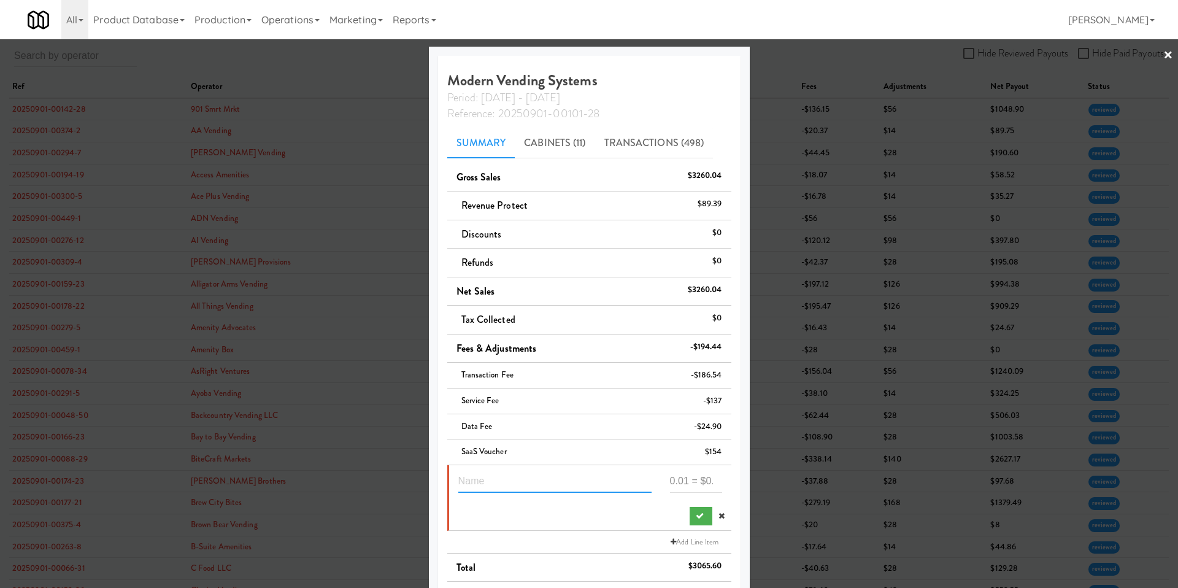
click at [531, 483] on input "text" at bounding box center [554, 481] width 193 height 23
click at [675, 485] on input "number" at bounding box center [696, 481] width 52 height 23
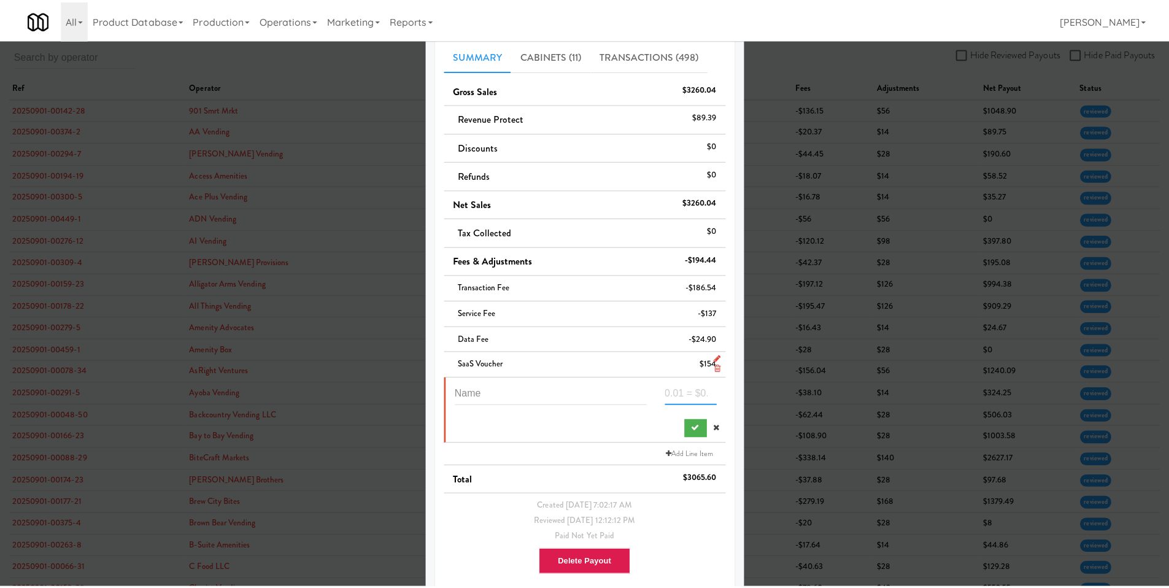
scroll to position [82, 0]
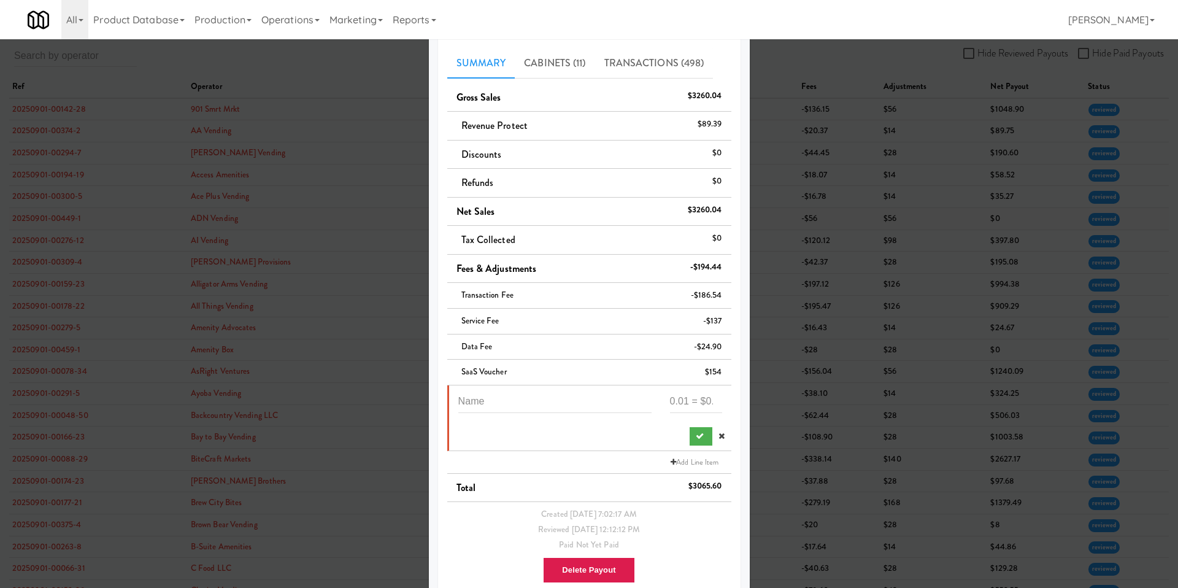
click at [823, 220] on div at bounding box center [589, 294] width 1178 height 588
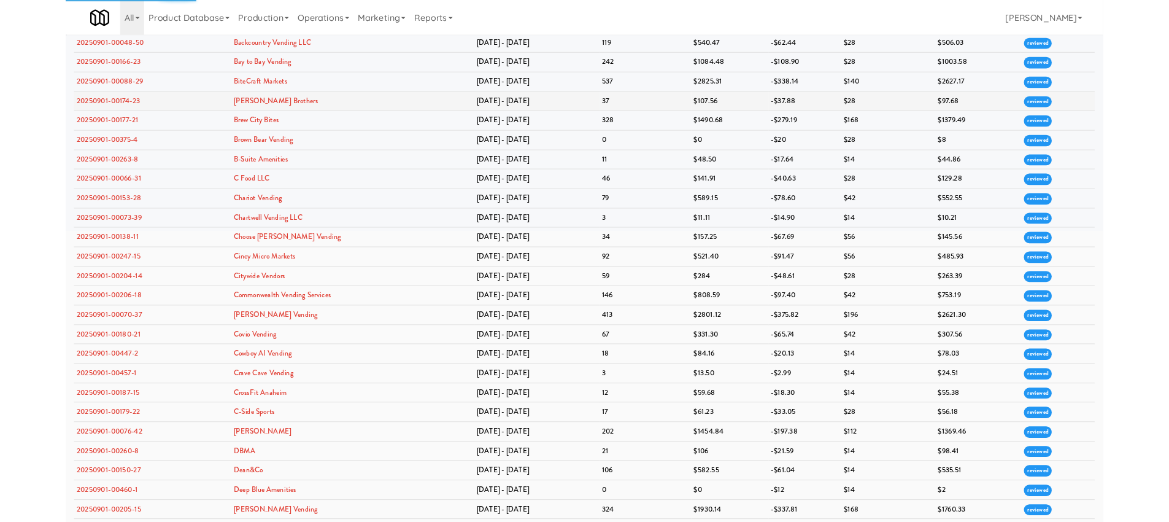
scroll to position [385, 0]
